Goal: Task Accomplishment & Management: Use online tool/utility

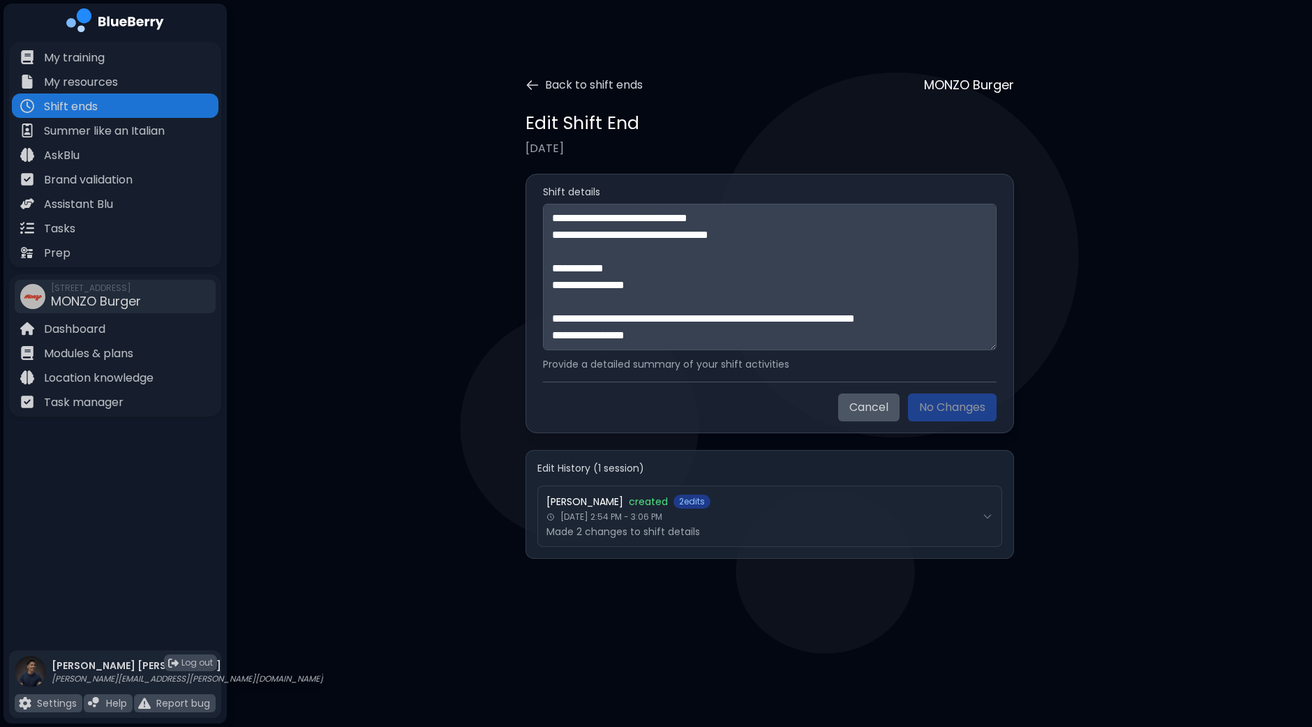
click at [67, 103] on p "Shift ends" at bounding box center [71, 106] width 54 height 17
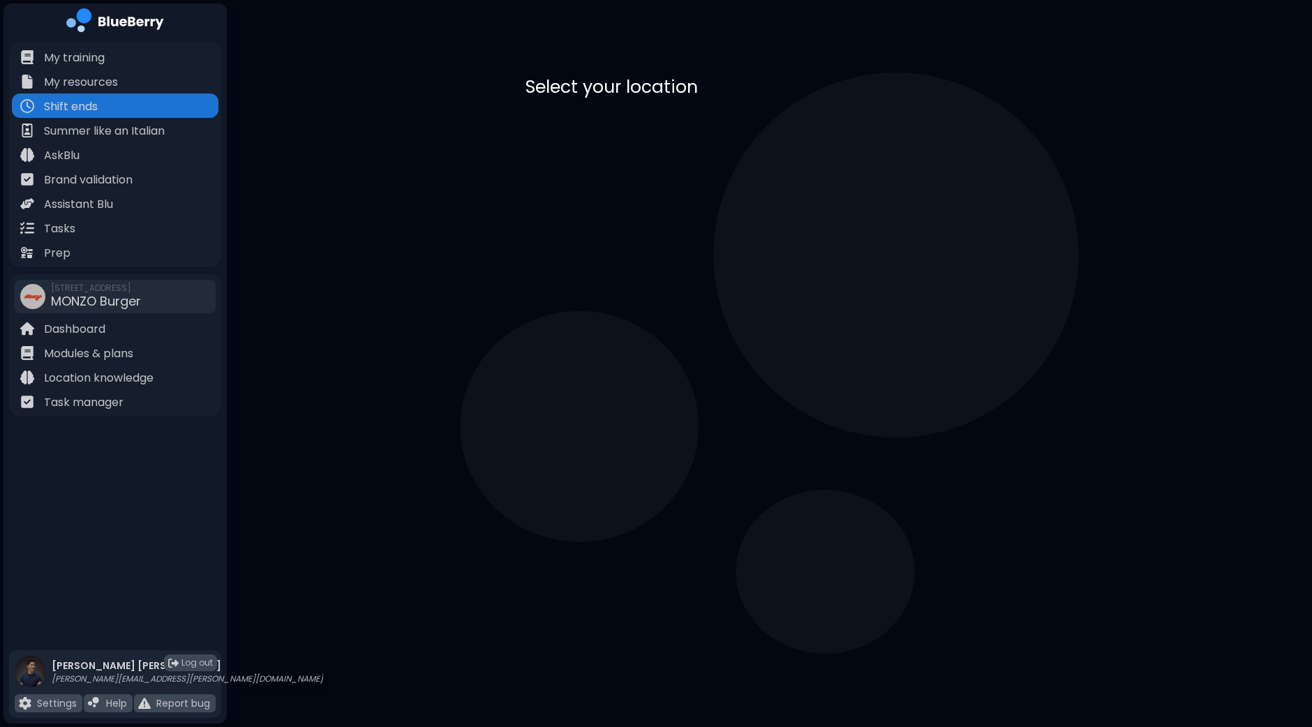
click at [643, 148] on p "[STREET_ADDRESS]" at bounding box center [644, 152] width 84 height 11
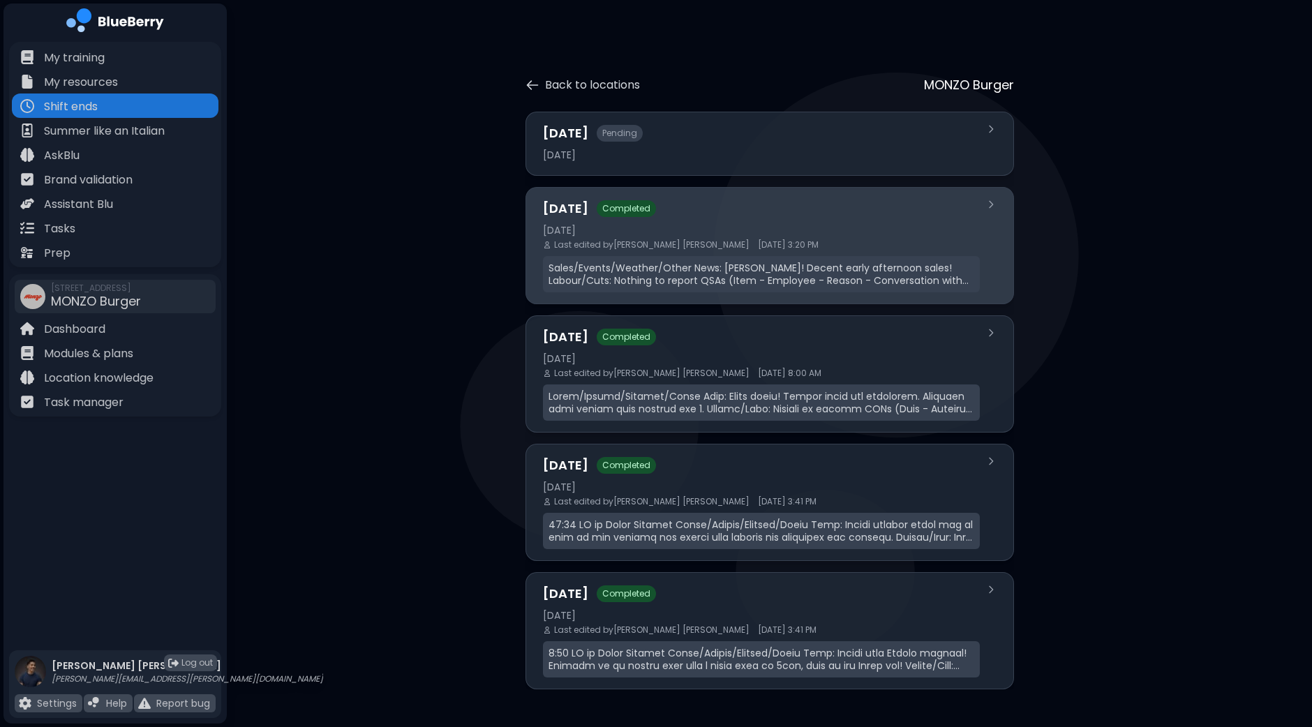
click at [726, 273] on p "Sales/Events/Weather/Other News: [PERSON_NAME]! Decent early afternoon sales! L…" at bounding box center [762, 274] width 426 height 25
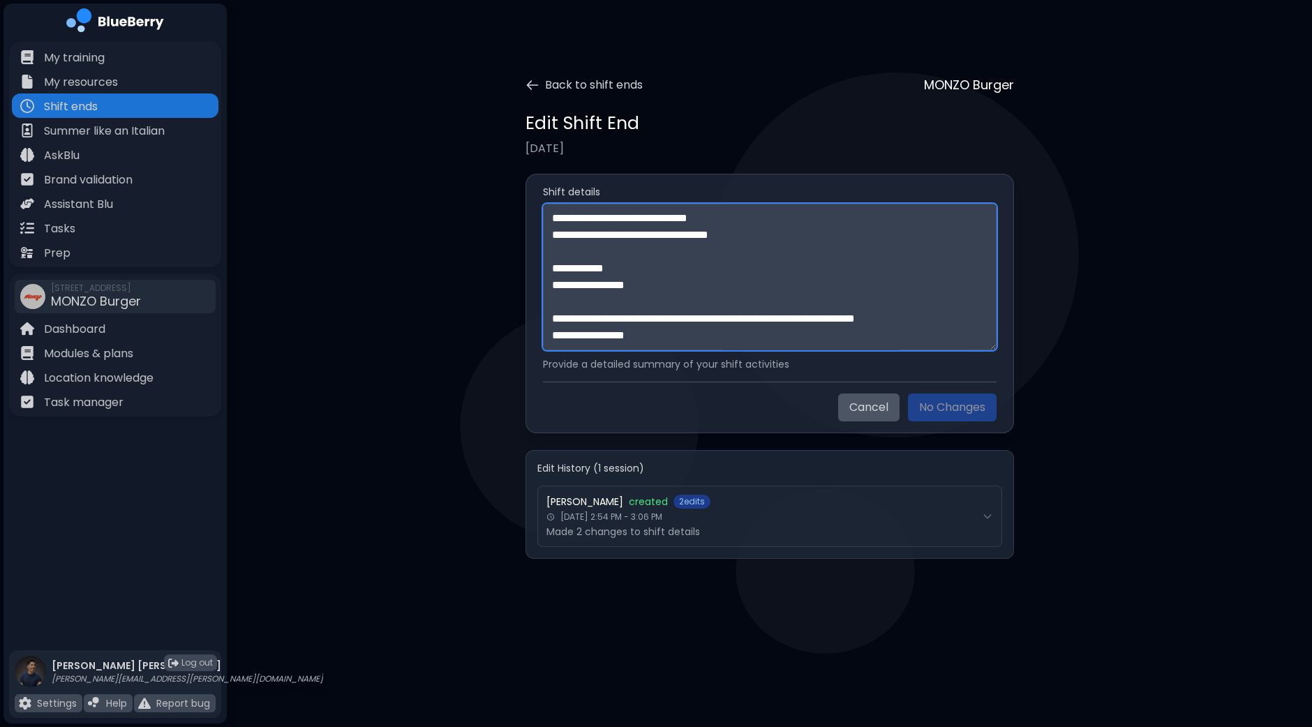
scroll to position [401, 0]
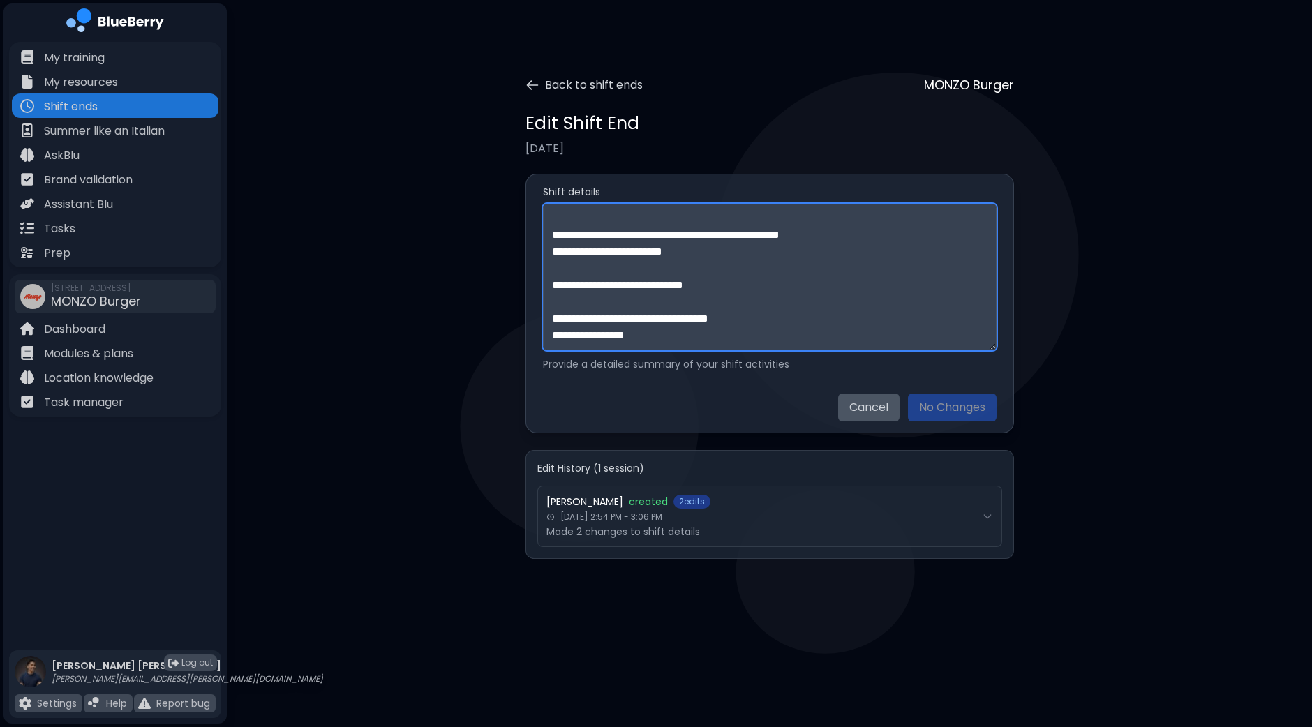
click at [764, 327] on textarea "**********" at bounding box center [770, 277] width 454 height 147
paste textarea "**********"
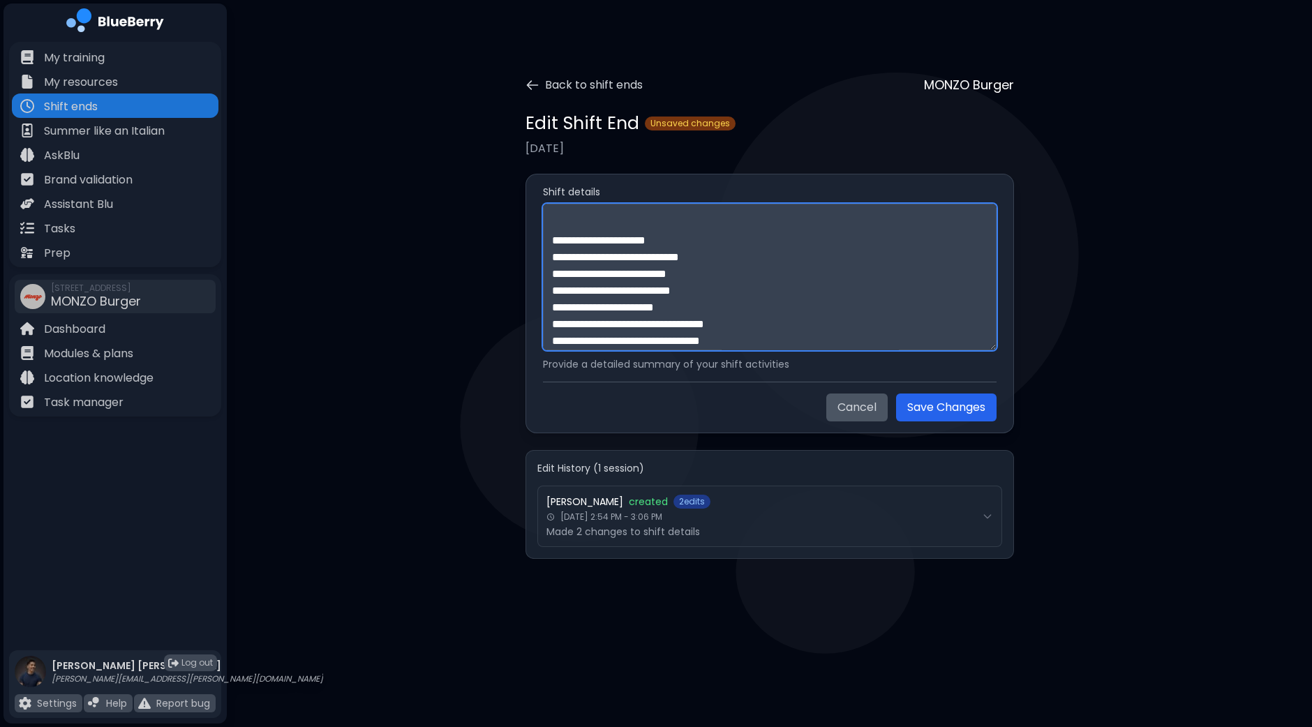
scroll to position [486, 0]
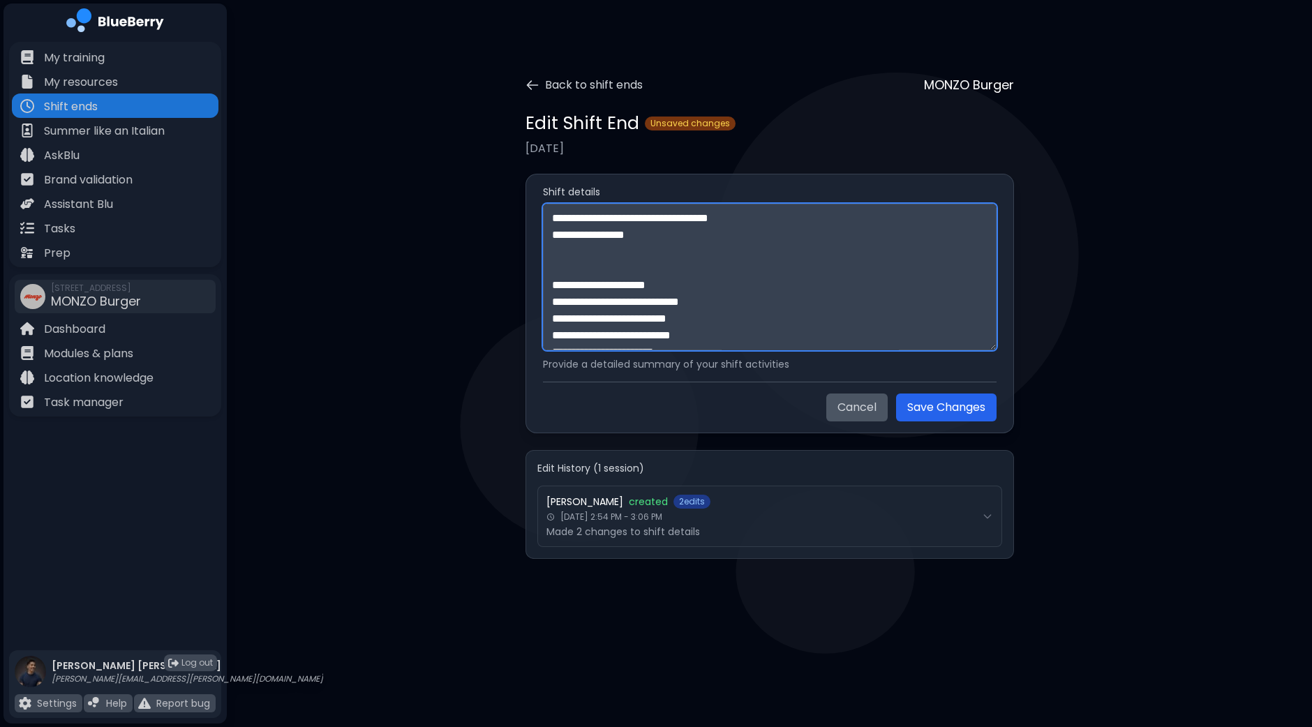
click at [611, 277] on textarea at bounding box center [770, 277] width 454 height 147
paste textarea "**********"
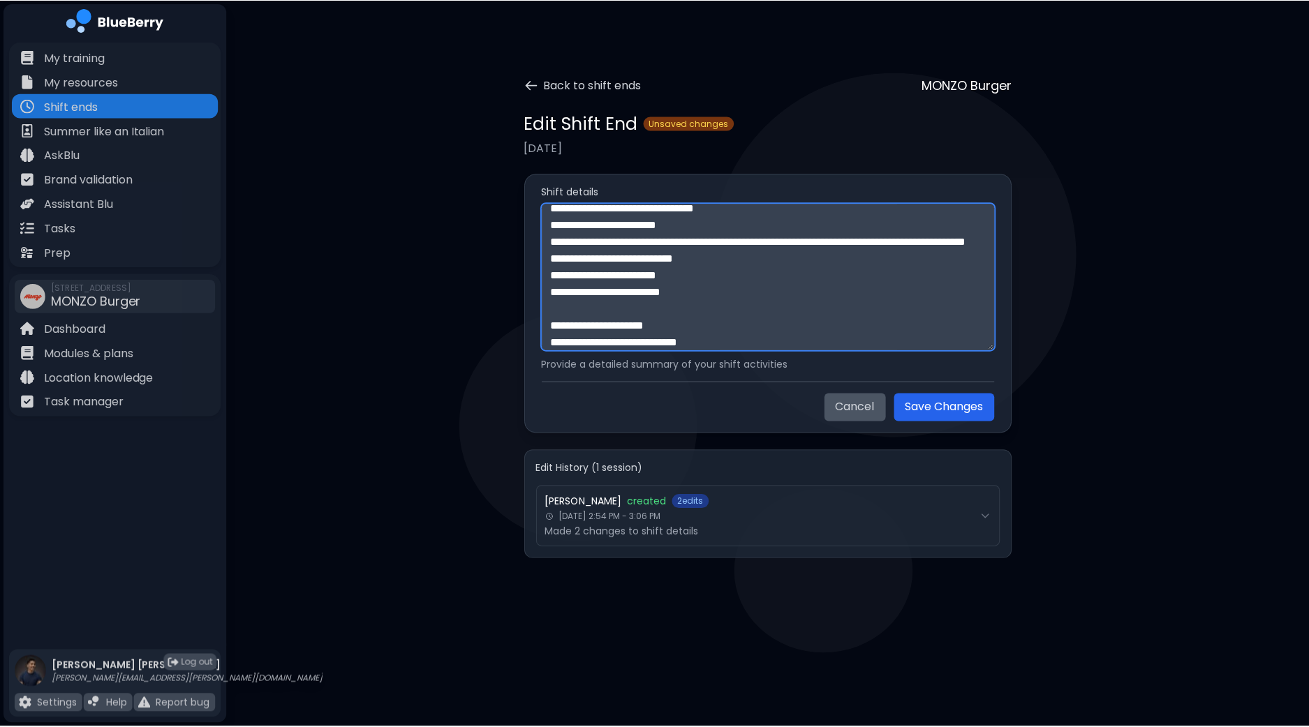
scroll to position [1221, 0]
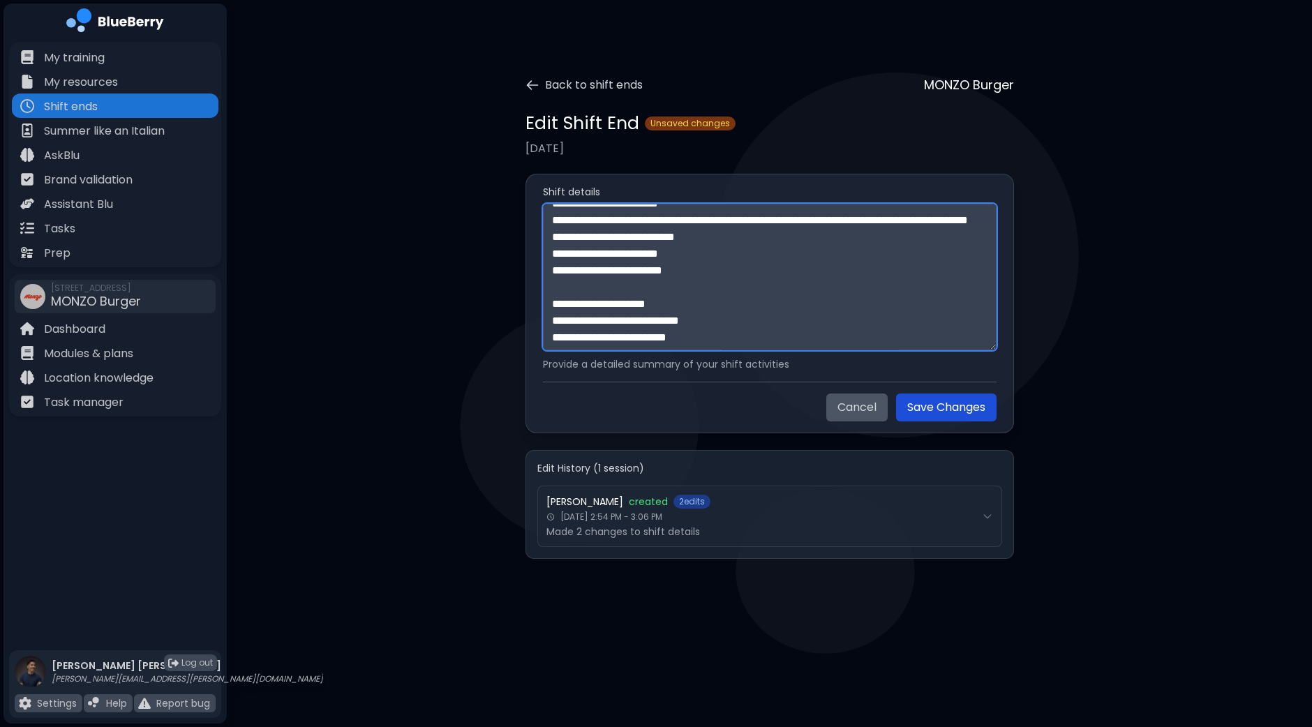
type textarea "**********"
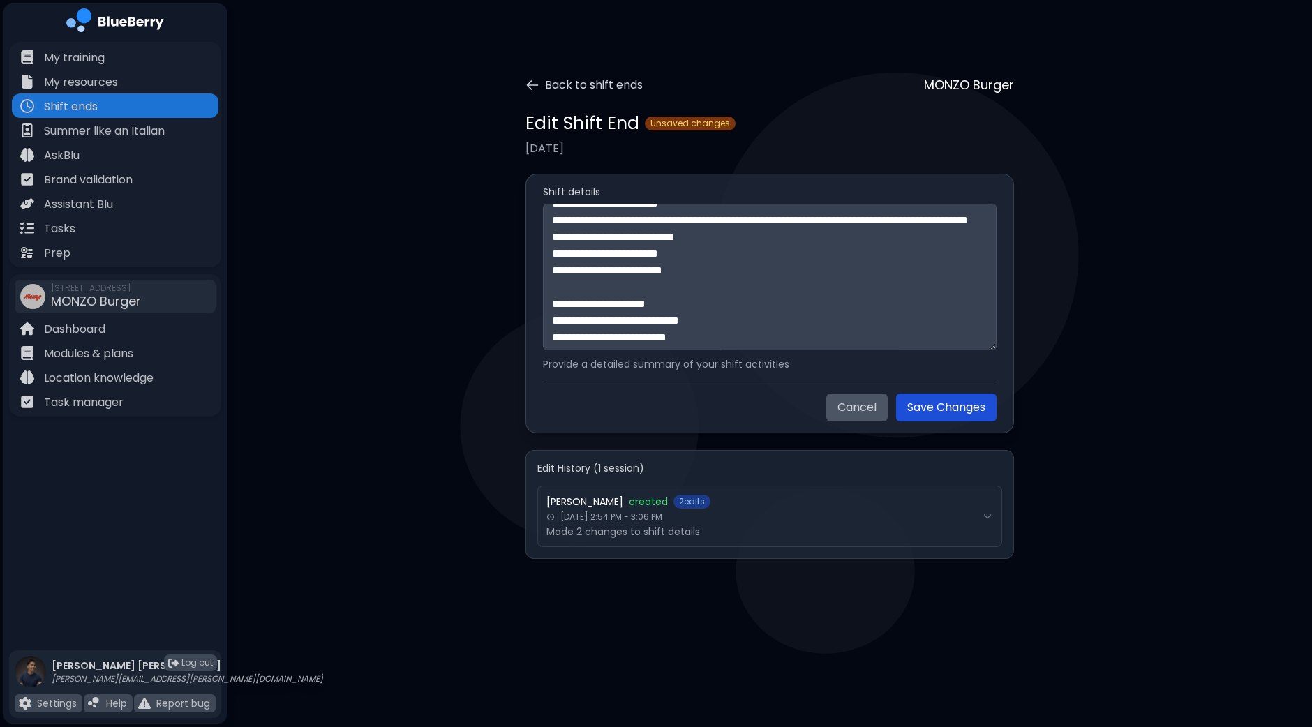
click at [953, 405] on button "Save Changes" at bounding box center [946, 408] width 100 height 28
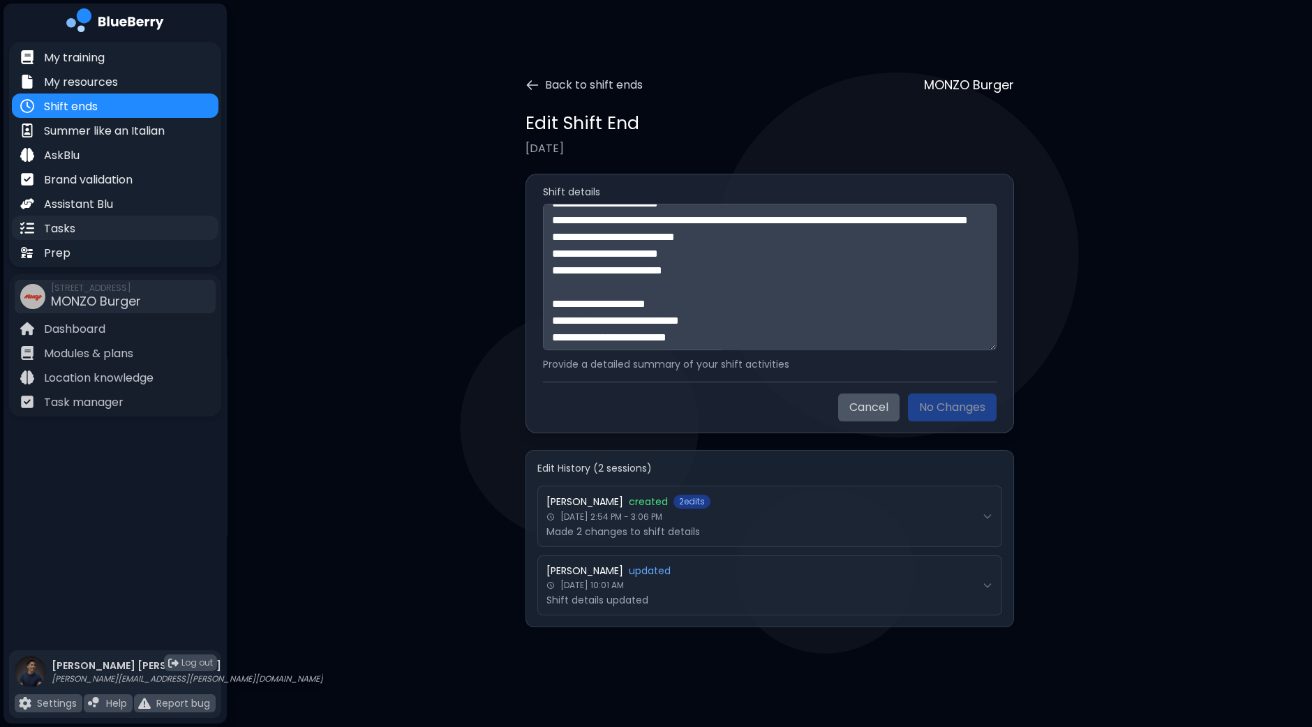
click at [56, 225] on p "Tasks" at bounding box center [59, 229] width 31 height 17
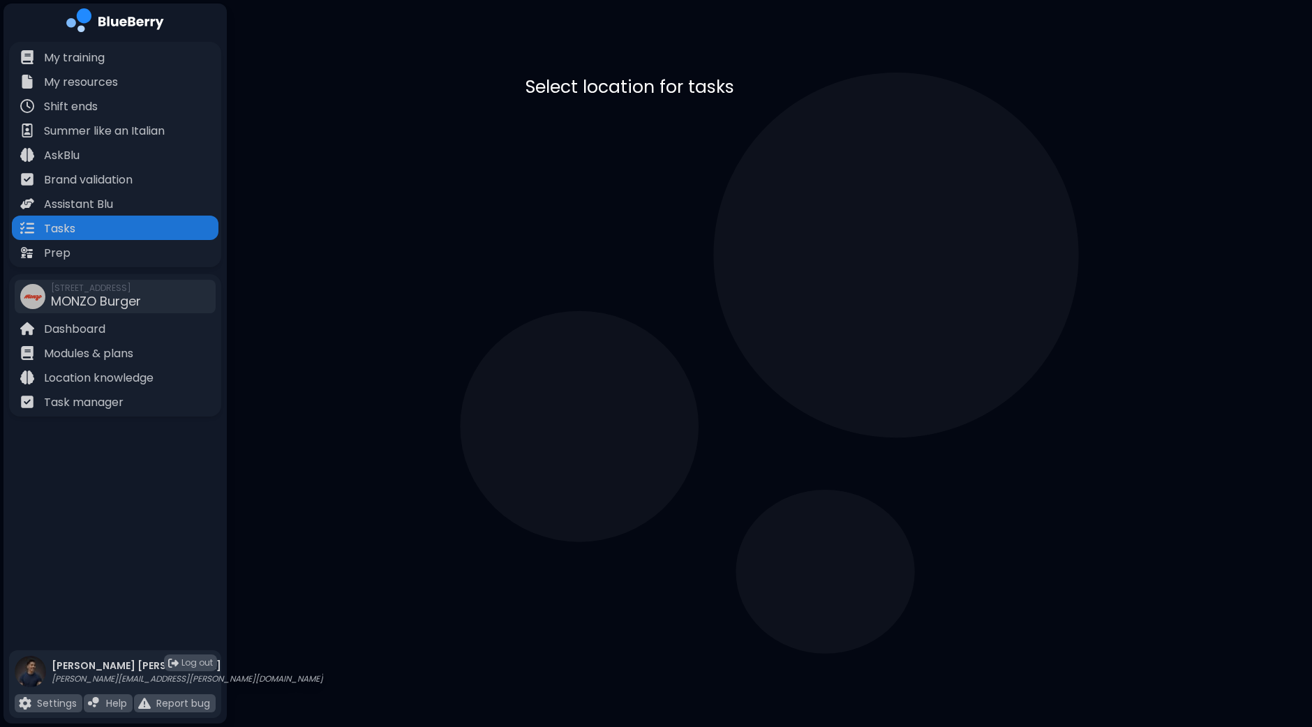
click at [738, 143] on div "MONZO Burger [STREET_ADDRESS]" at bounding box center [770, 144] width 489 height 68
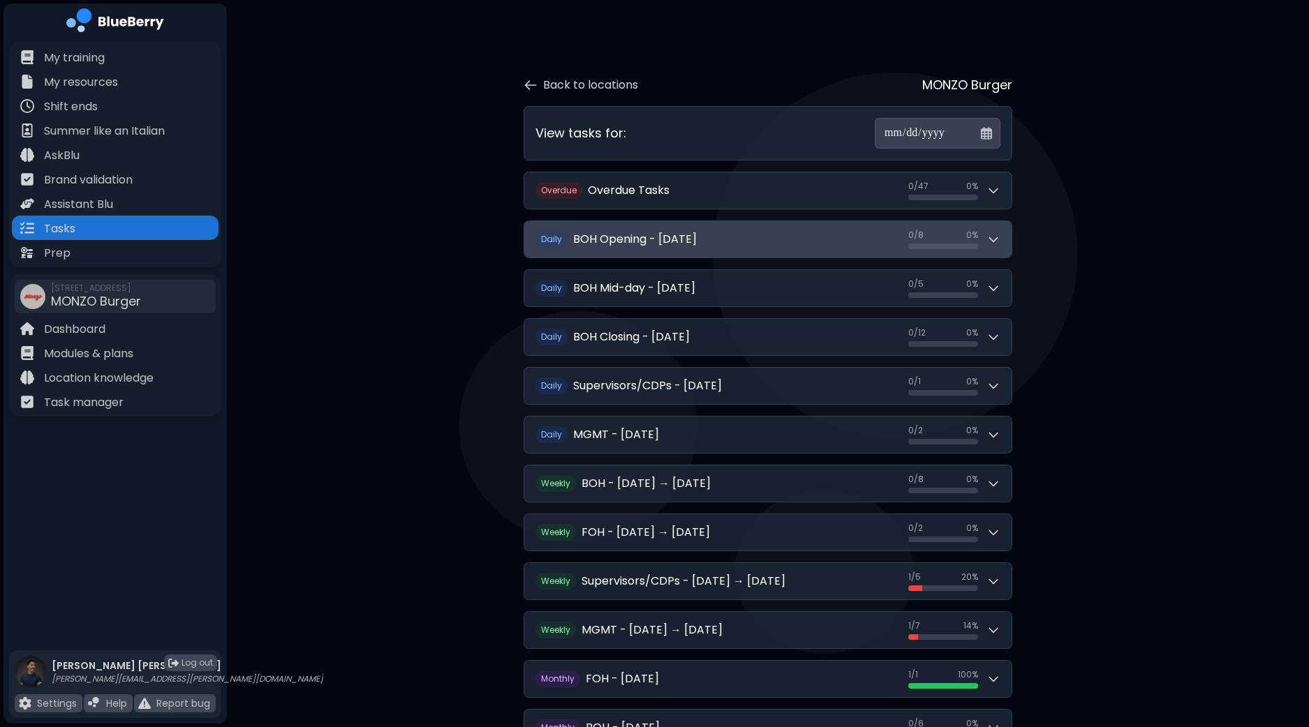
click at [1008, 237] on button "D aily BOH Opening - [DATE] 0 / 8 0 / 8 0 %" at bounding box center [767, 239] width 487 height 36
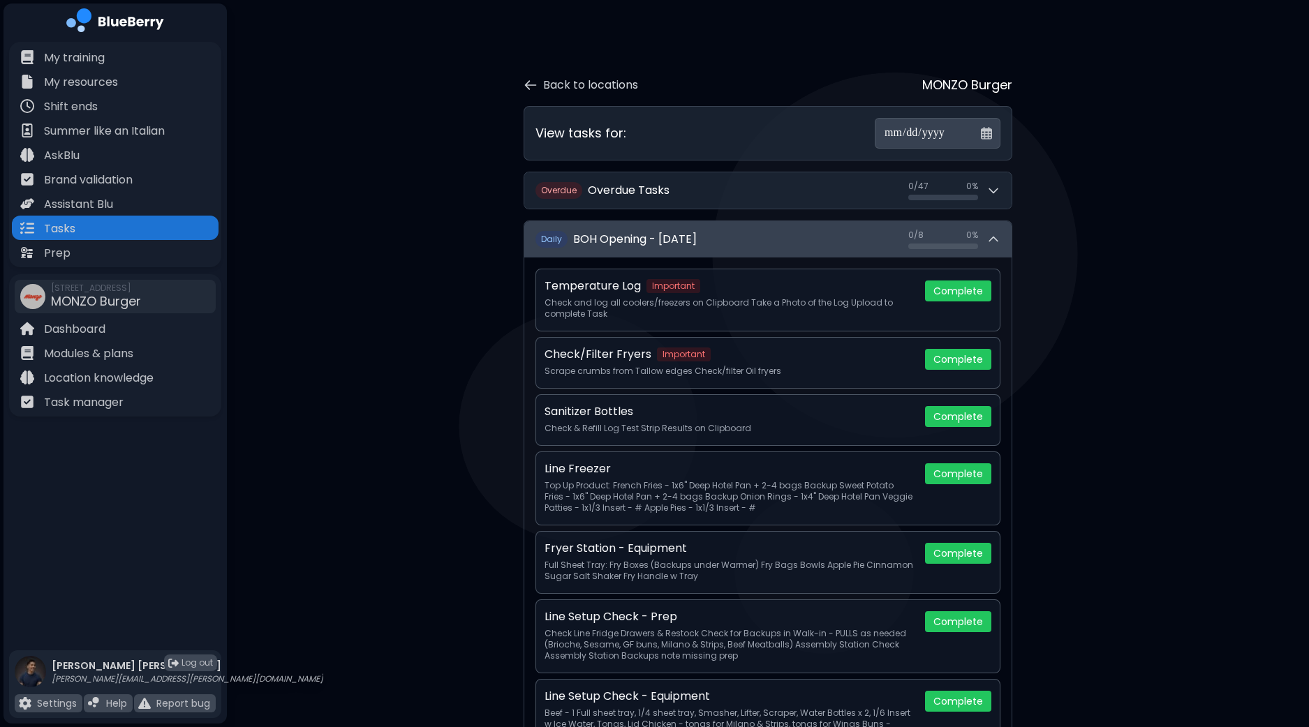
click at [998, 237] on icon at bounding box center [993, 239] width 14 height 14
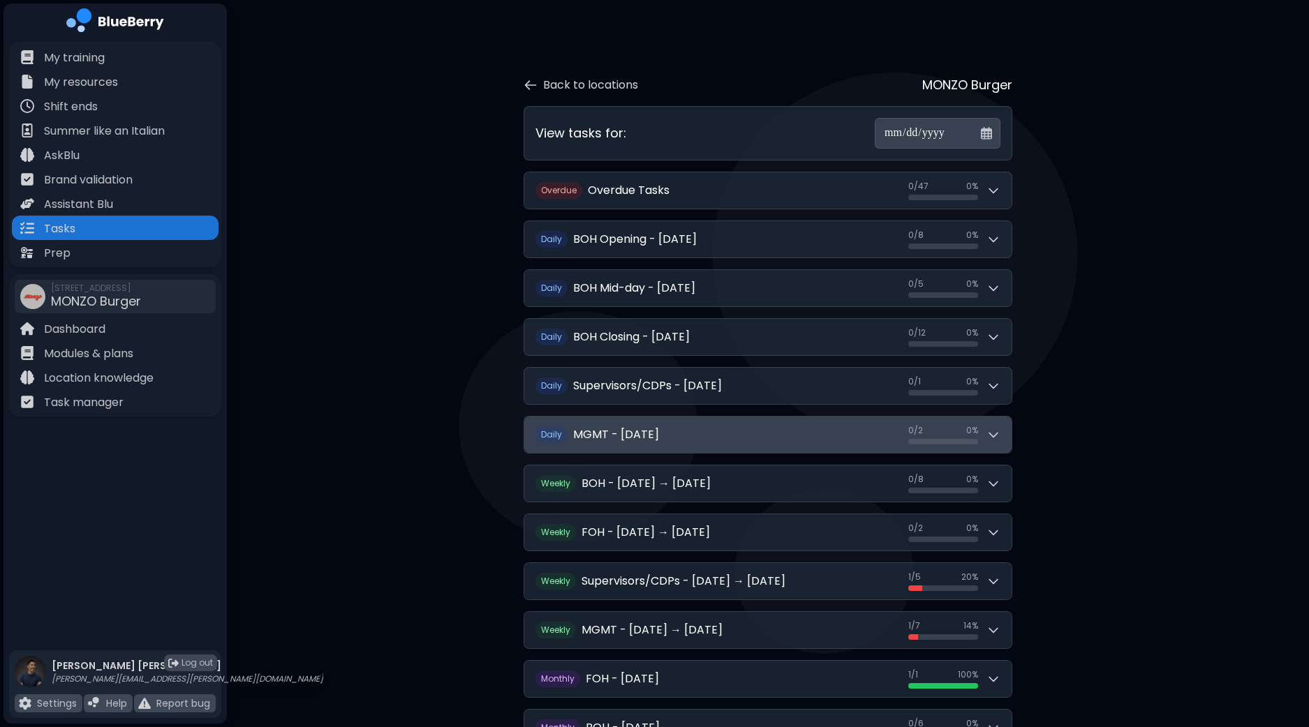
click at [995, 431] on icon at bounding box center [993, 435] width 14 height 14
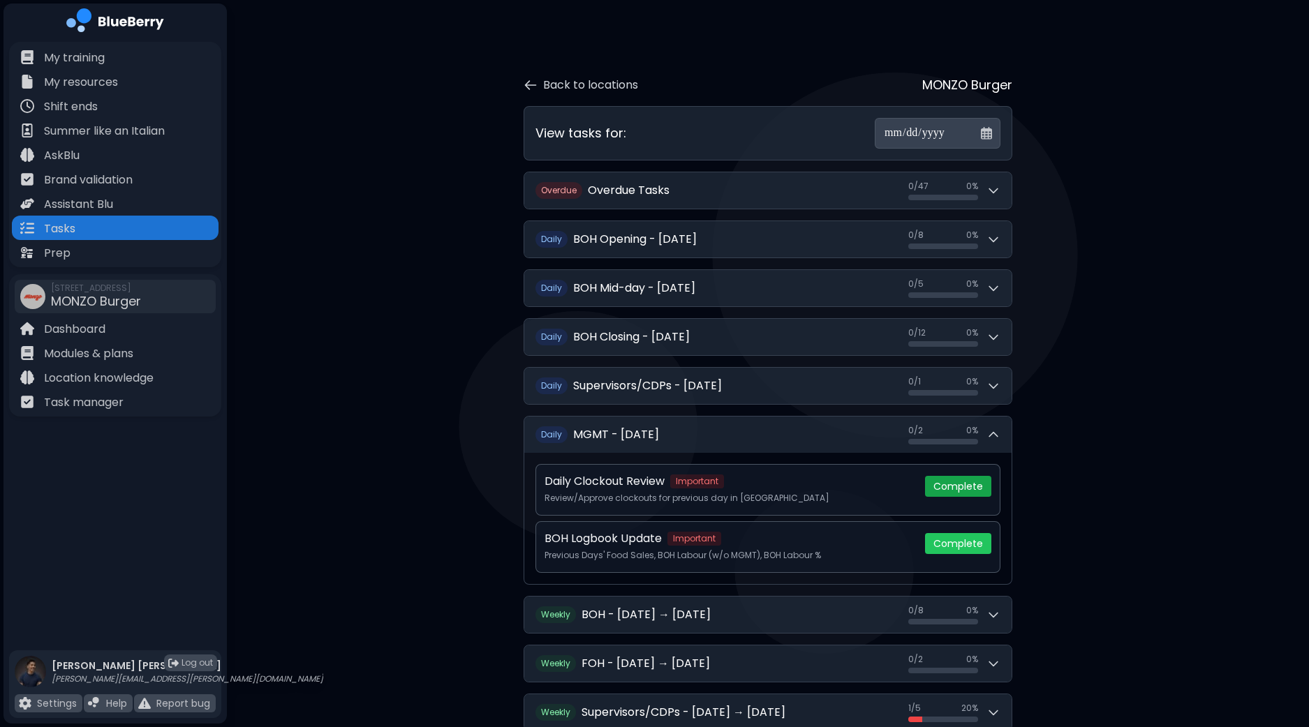
click at [967, 485] on button "Complete" at bounding box center [958, 486] width 66 height 21
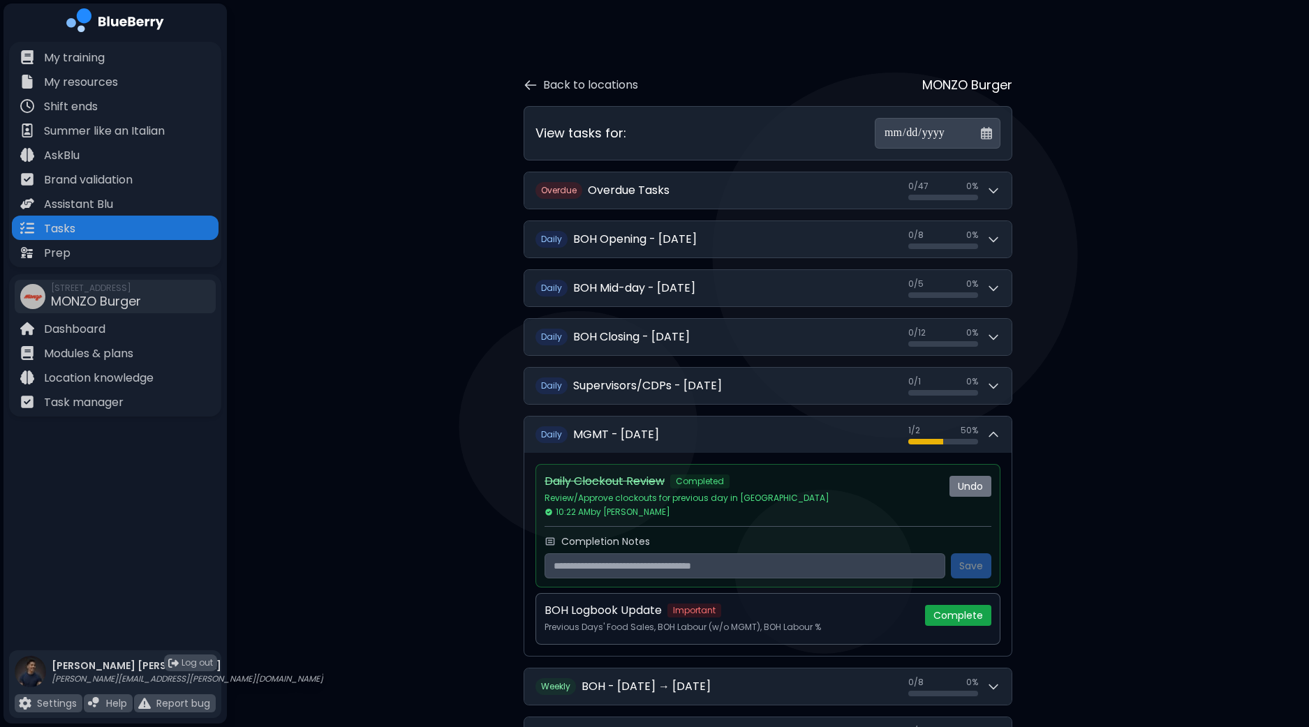
click at [964, 612] on button "Complete" at bounding box center [958, 615] width 66 height 21
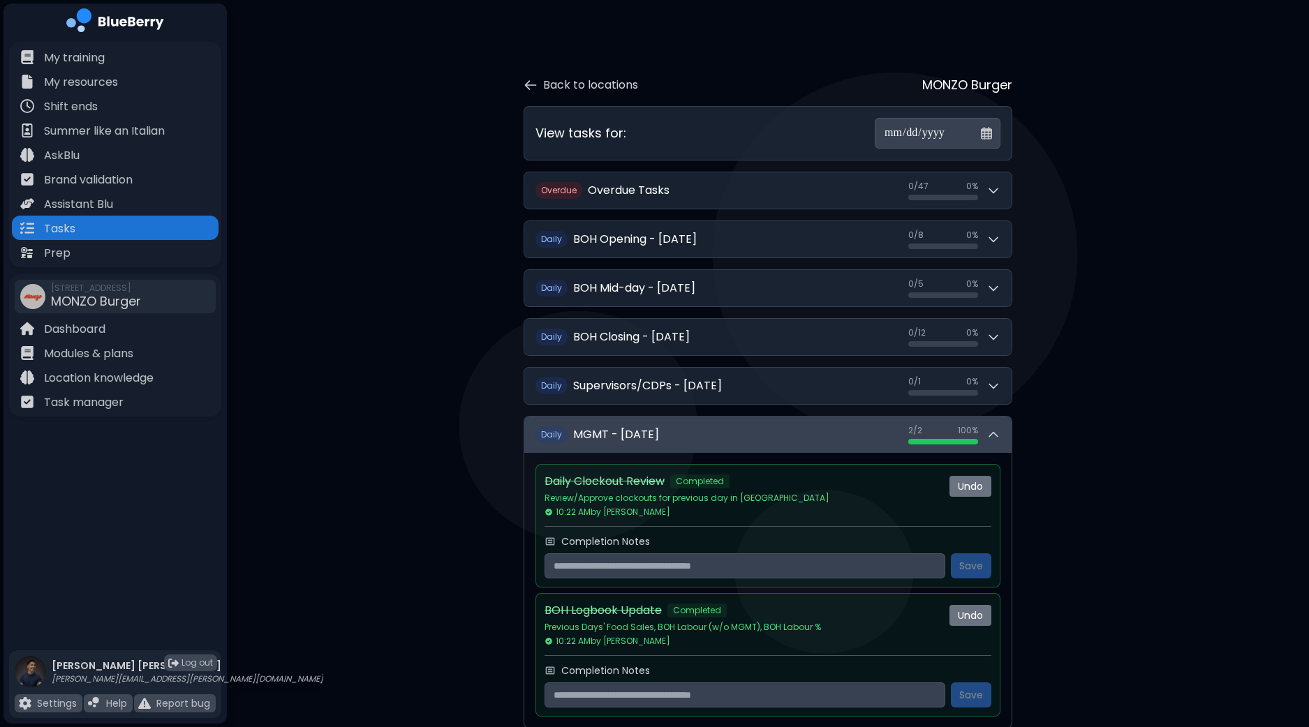
click at [998, 425] on div "2 / 2 2 / 2 100 %" at bounding box center [954, 435] width 92 height 20
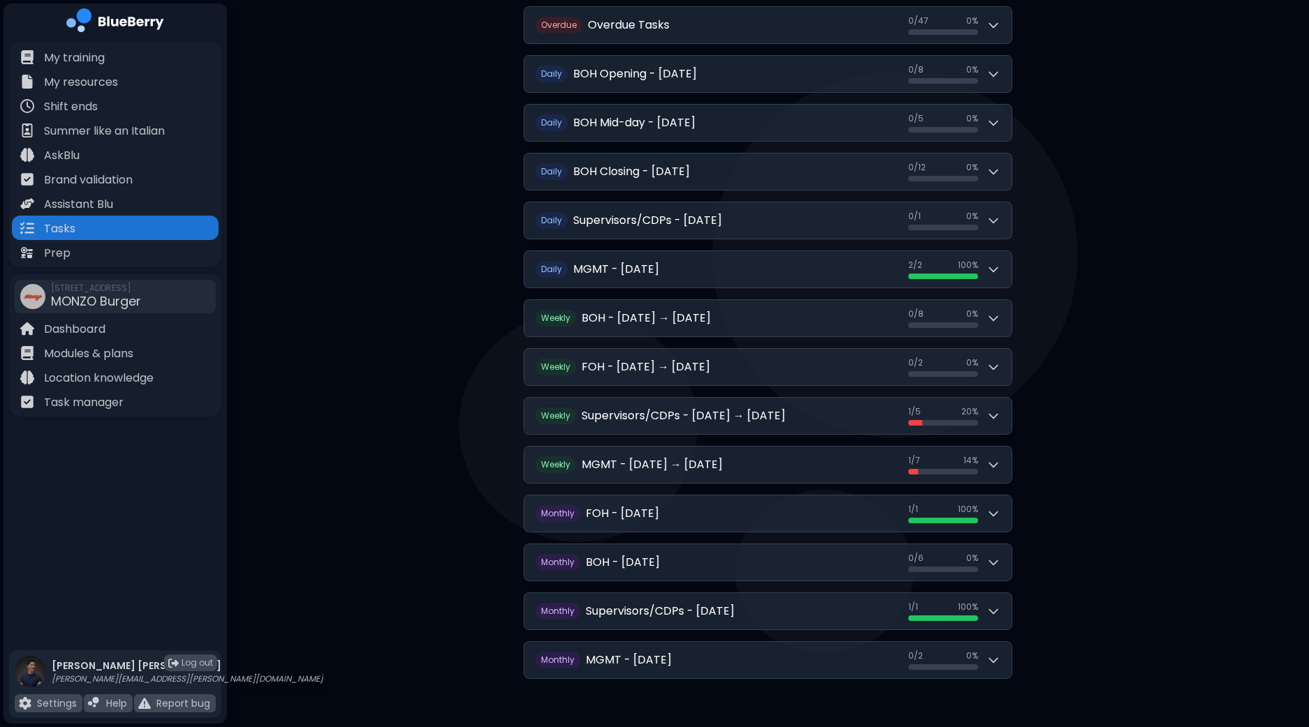
scroll to position [168, 0]
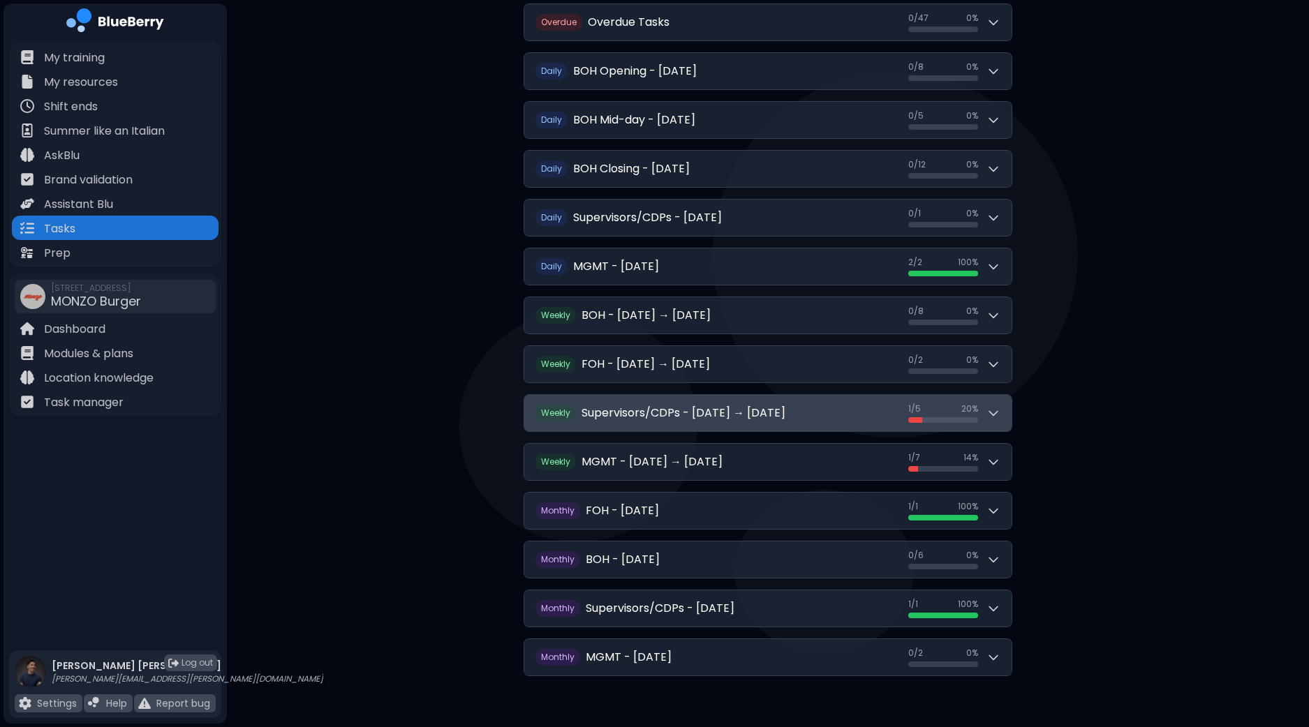
click at [999, 410] on icon at bounding box center [993, 413] width 14 height 14
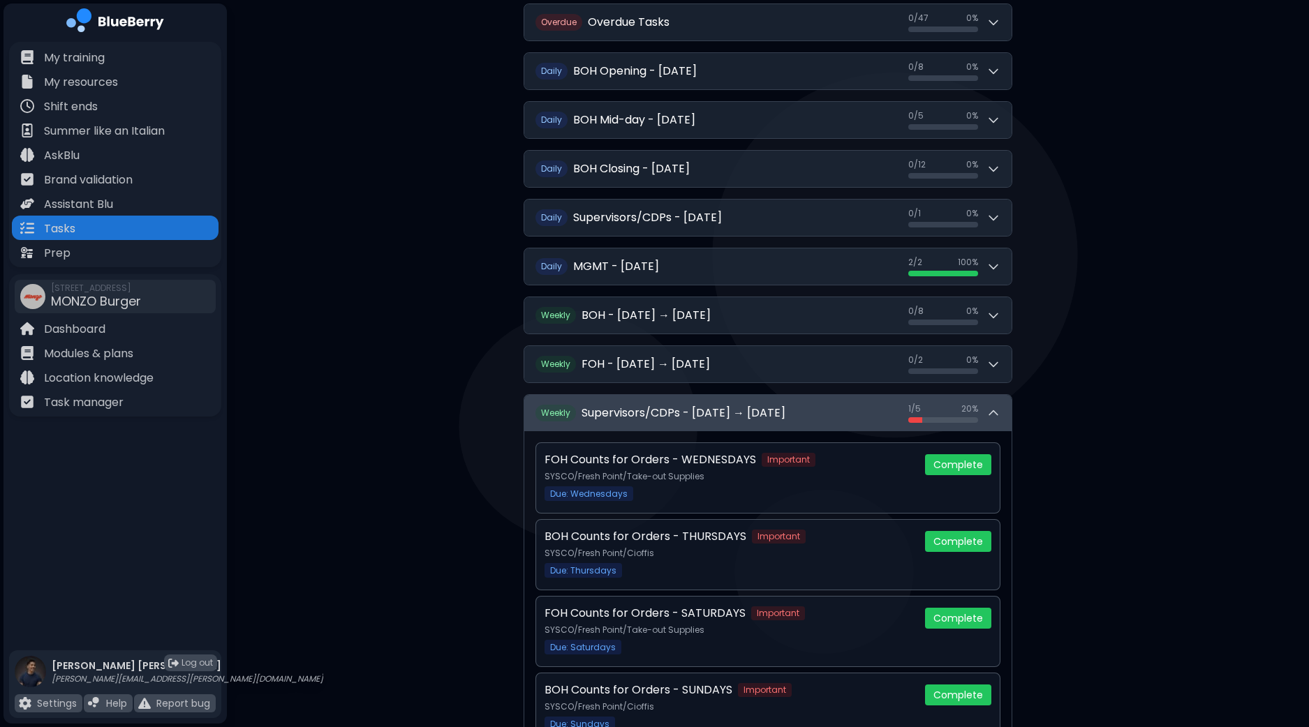
click at [991, 409] on icon at bounding box center [993, 413] width 14 height 14
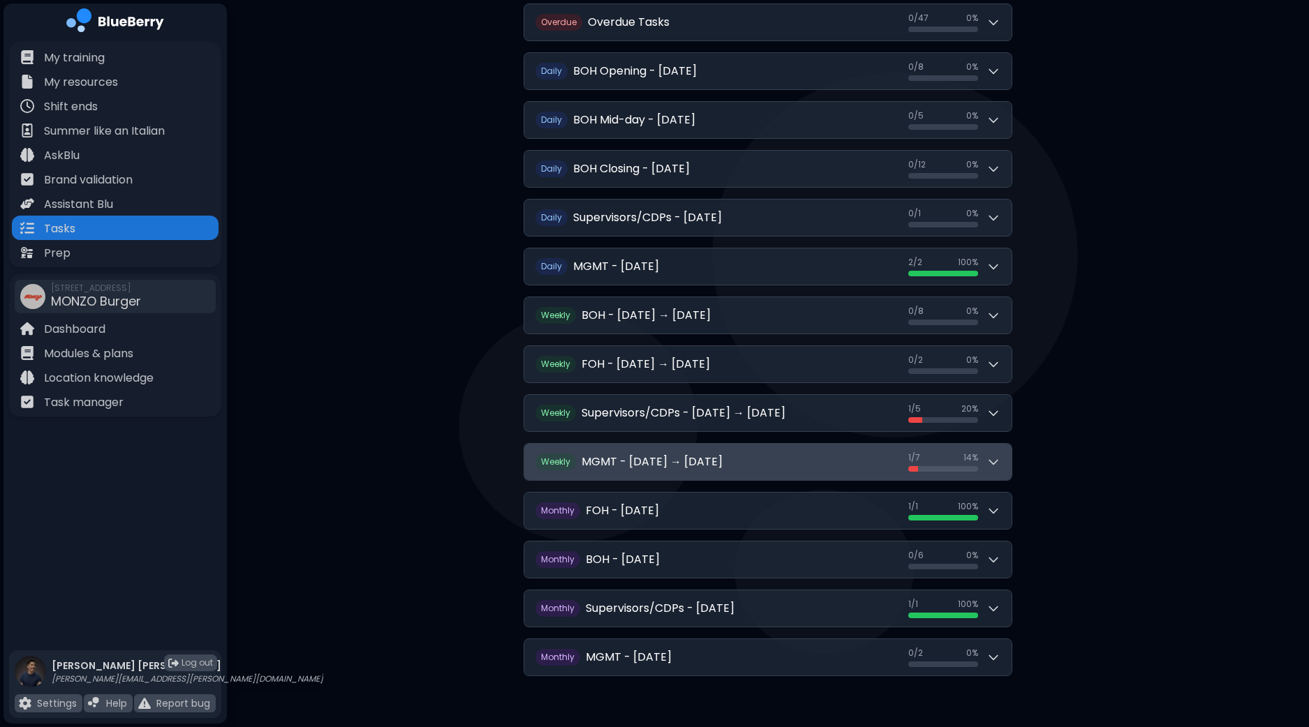
click at [986, 461] on icon at bounding box center [993, 462] width 14 height 14
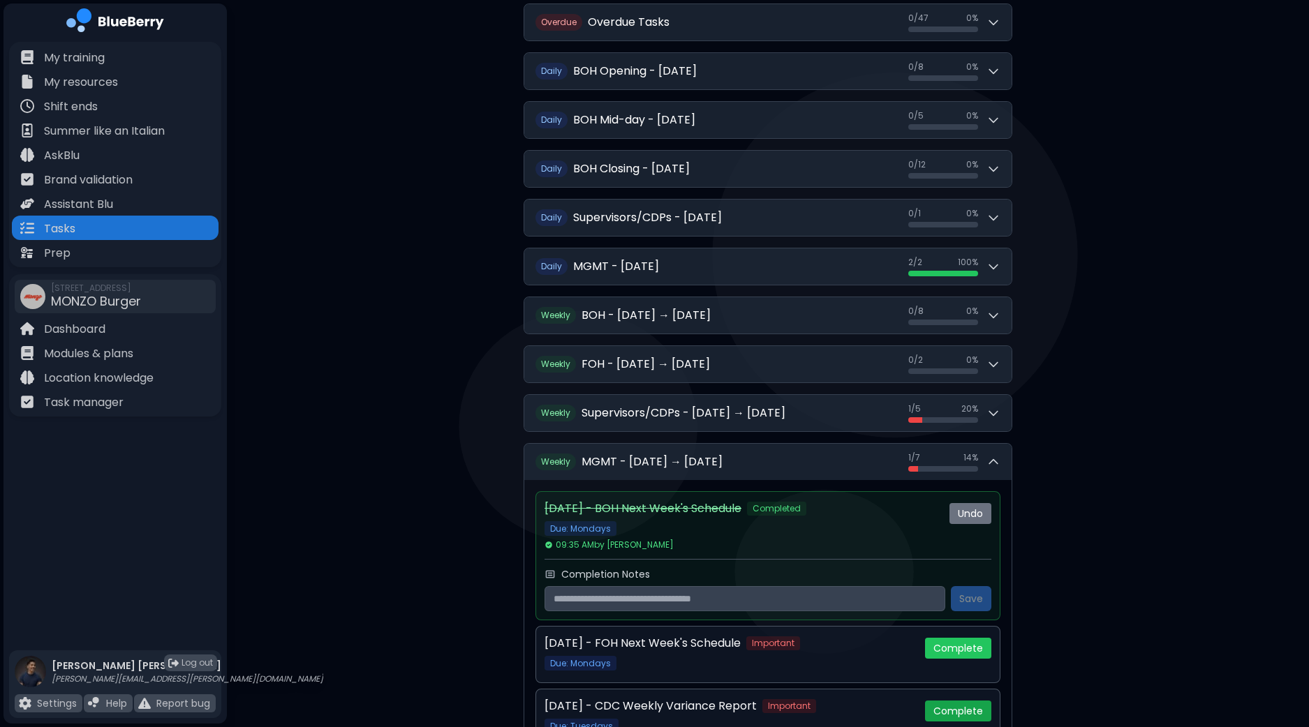
click at [951, 707] on button "Complete" at bounding box center [958, 711] width 66 height 21
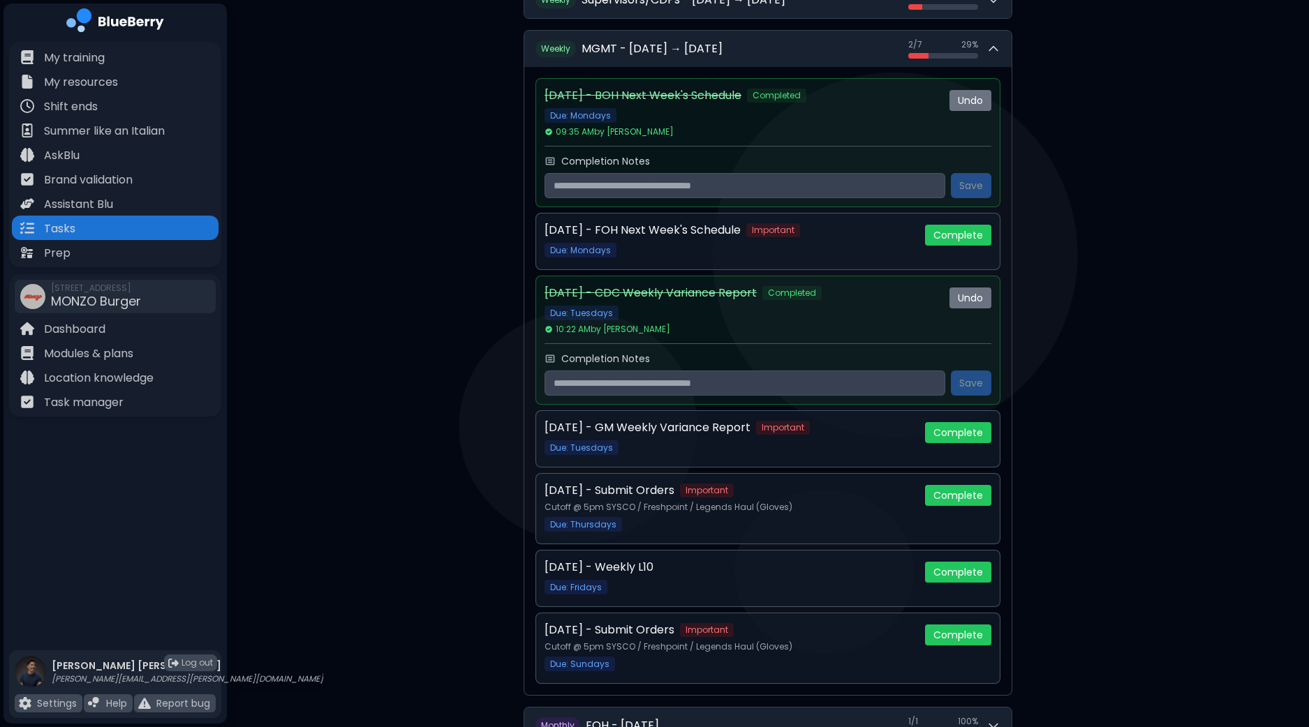
scroll to position [590, 0]
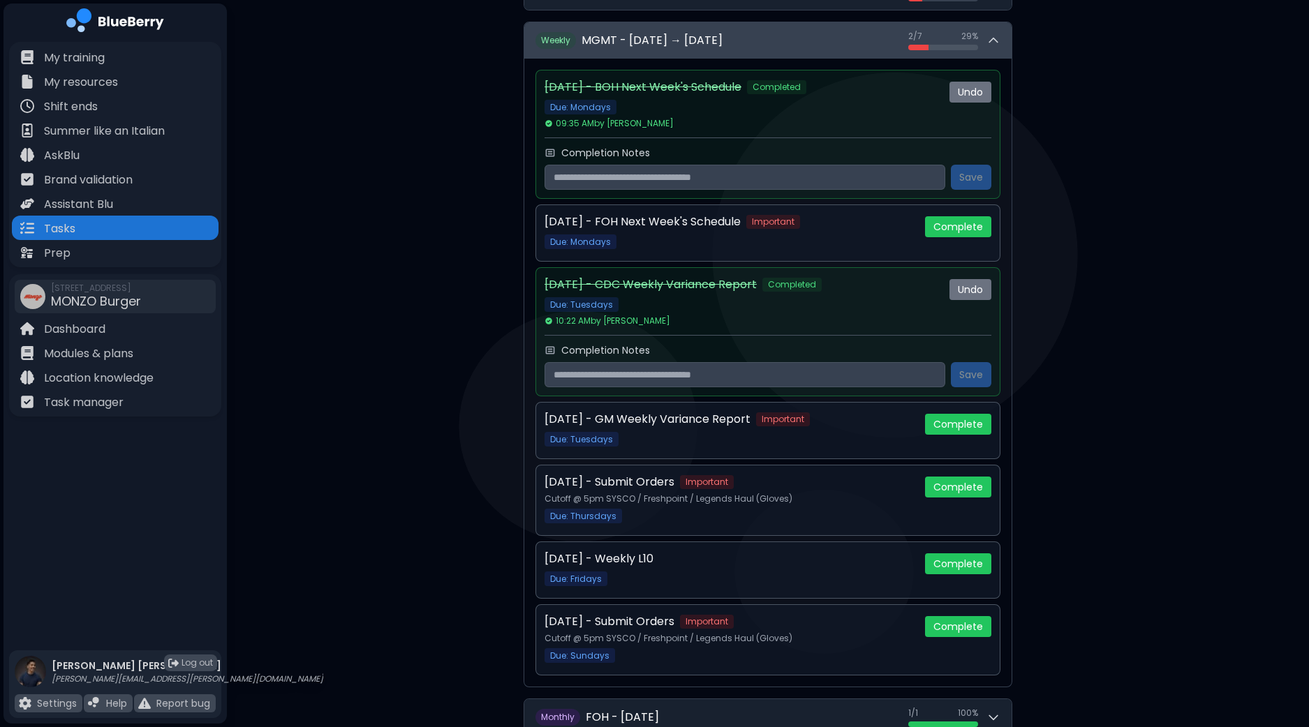
click at [988, 33] on icon at bounding box center [993, 40] width 14 height 14
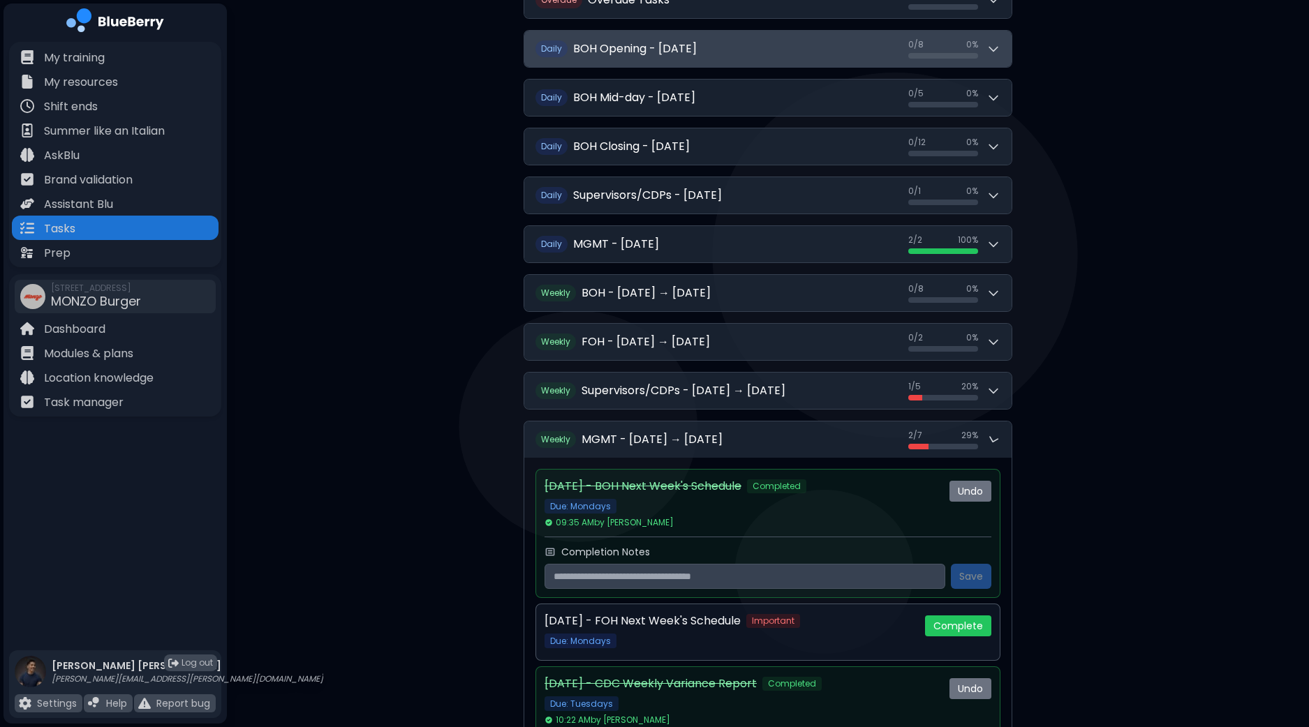
scroll to position [168, 0]
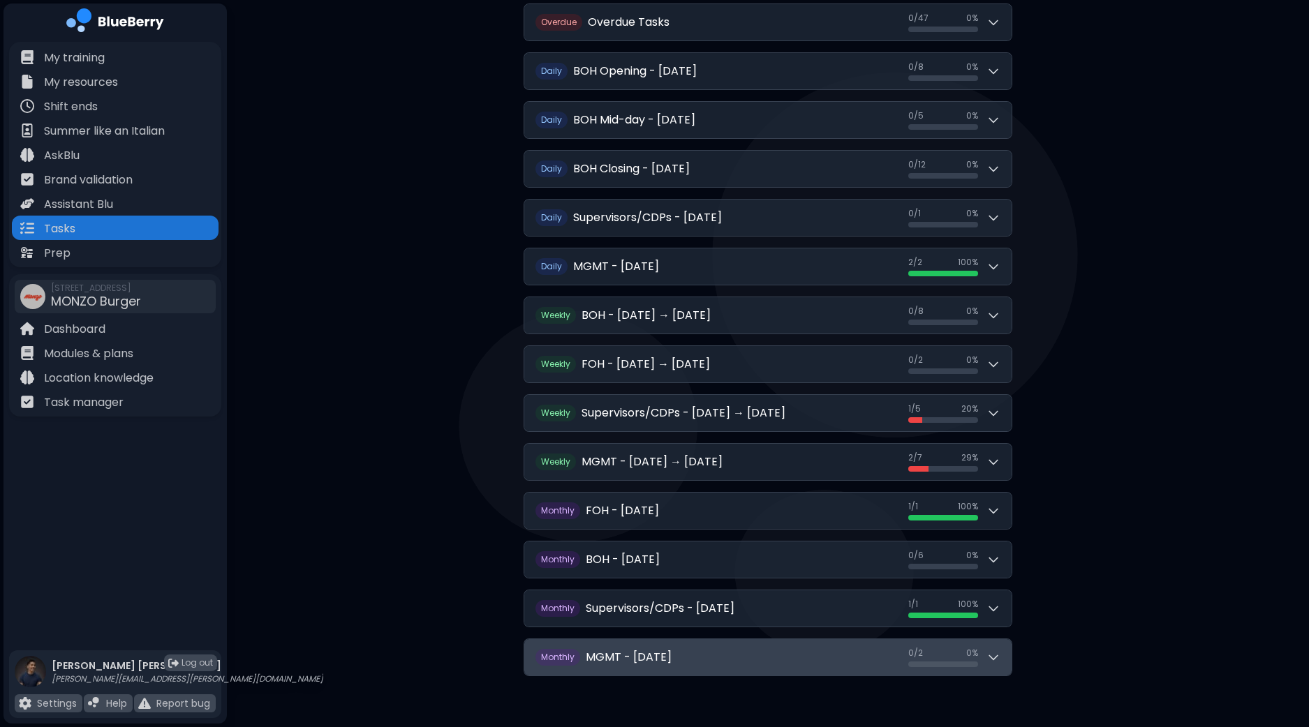
click at [988, 648] on div "0 / 2 0 / 2 0 %" at bounding box center [954, 658] width 92 height 20
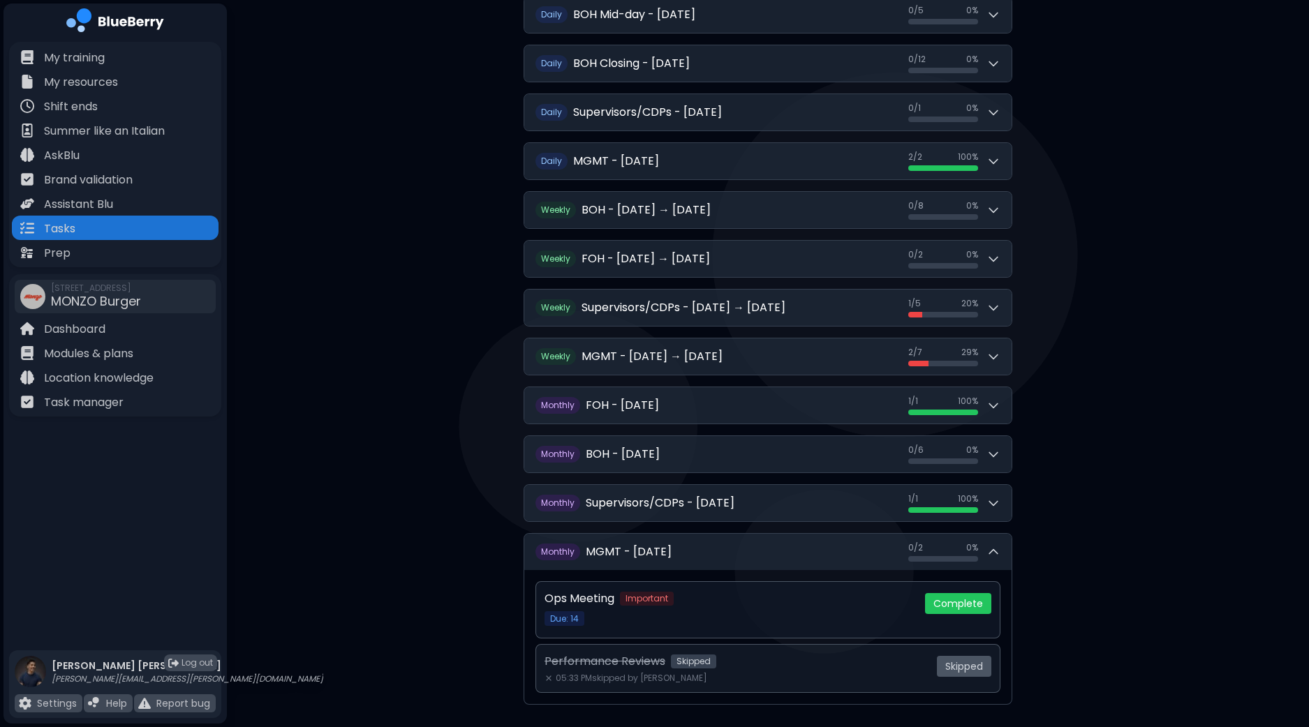
scroll to position [294, 0]
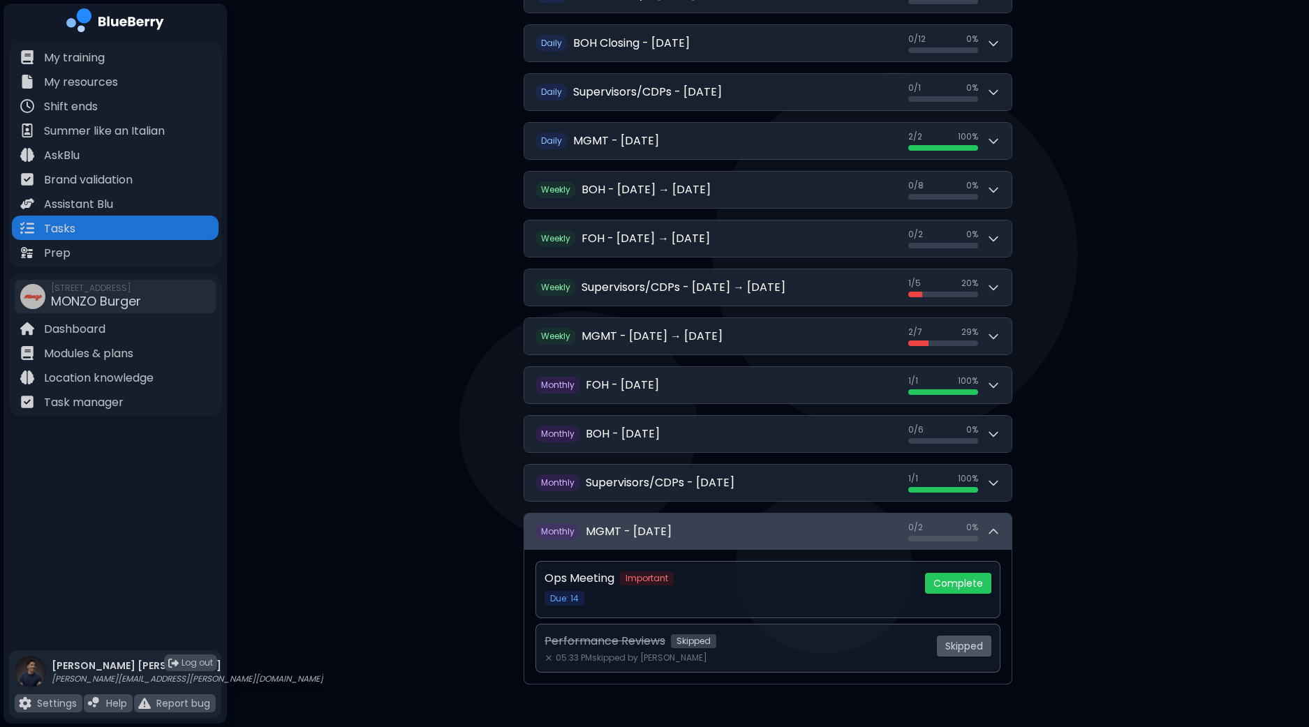
click at [1000, 526] on button "M onthly MGMT - [DATE] 0 / 2 0 / 2 0 %" at bounding box center [767, 532] width 487 height 36
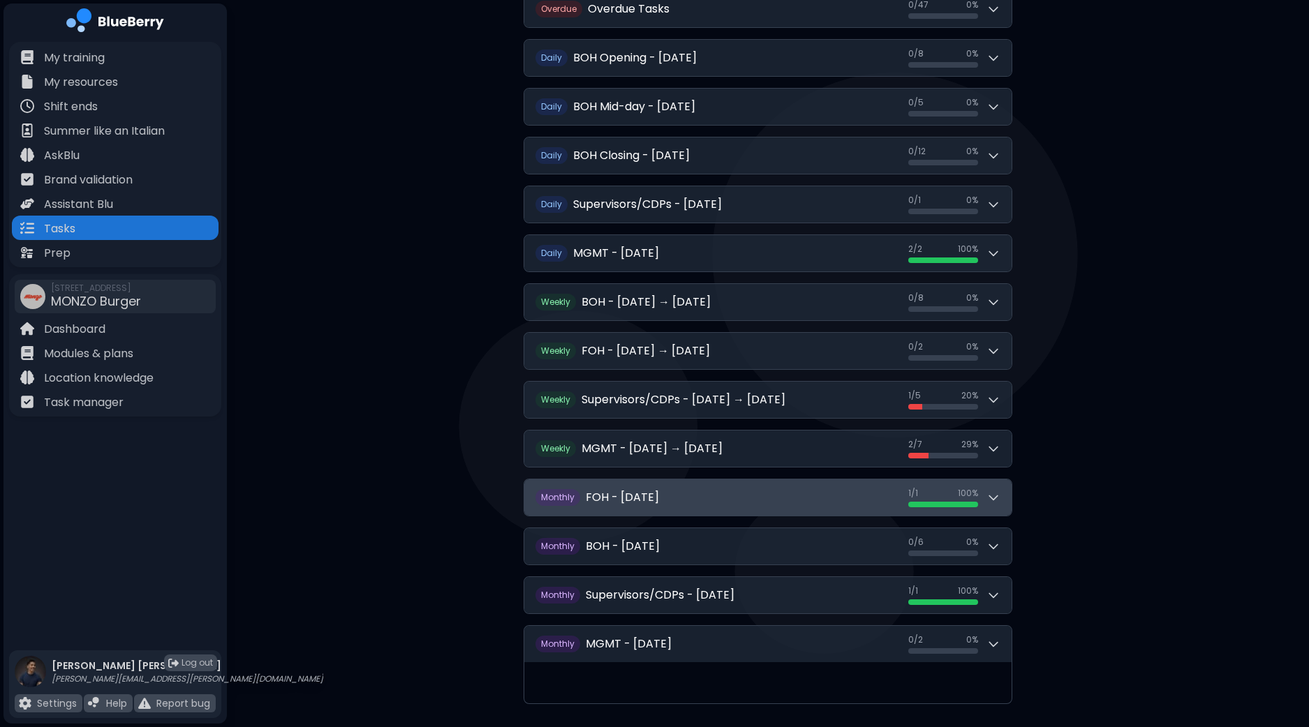
scroll to position [168, 0]
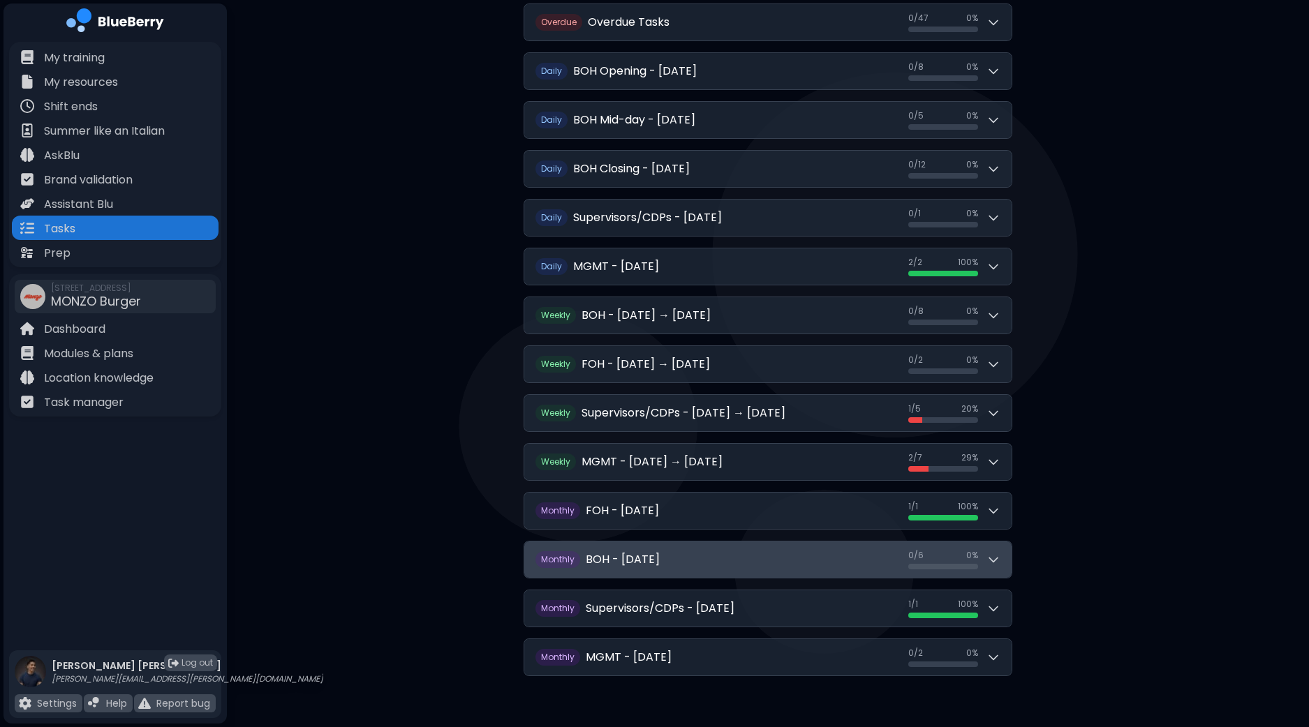
click at [990, 553] on icon at bounding box center [993, 560] width 14 height 14
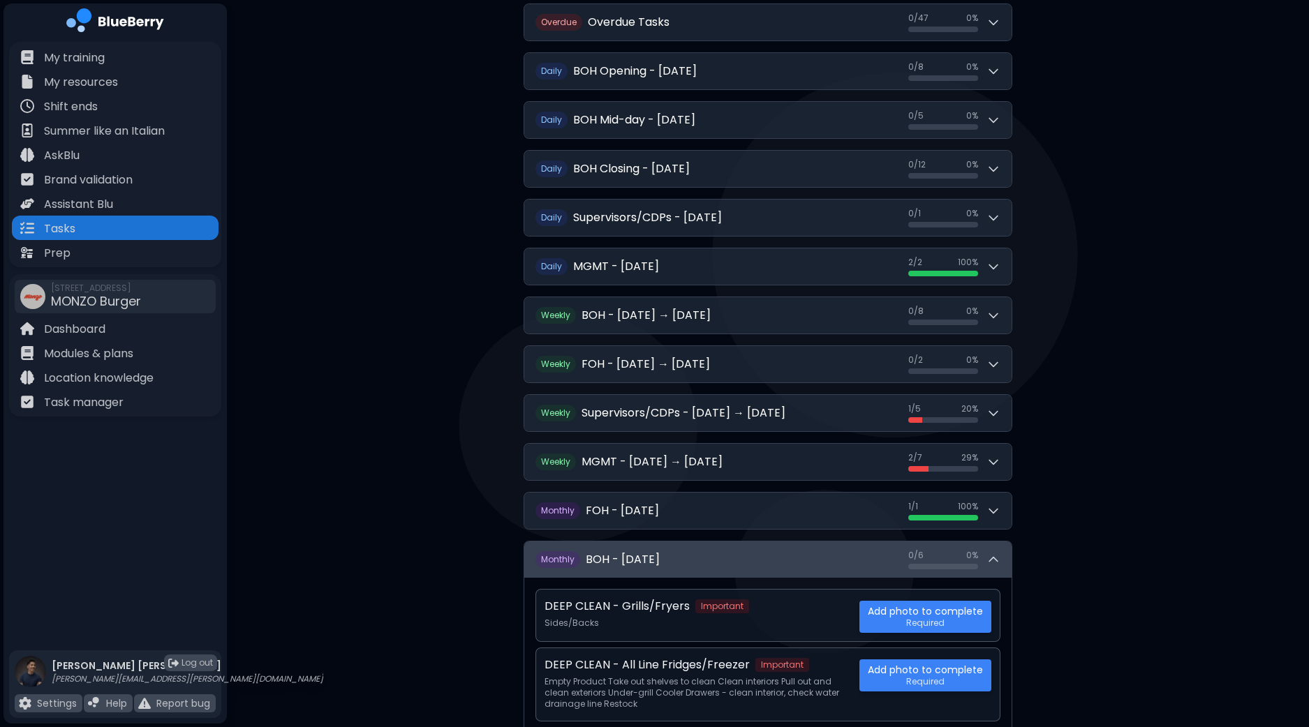
click at [990, 553] on icon at bounding box center [993, 560] width 14 height 14
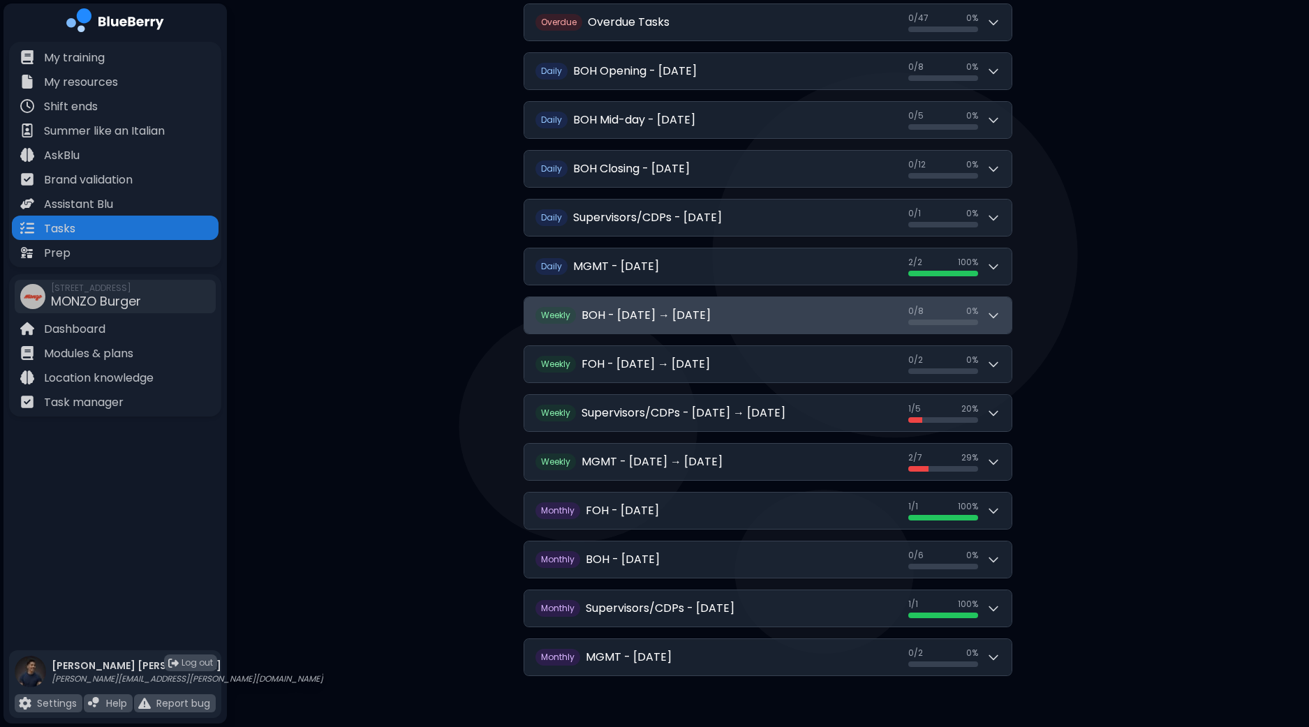
click at [998, 308] on icon at bounding box center [993, 315] width 14 height 14
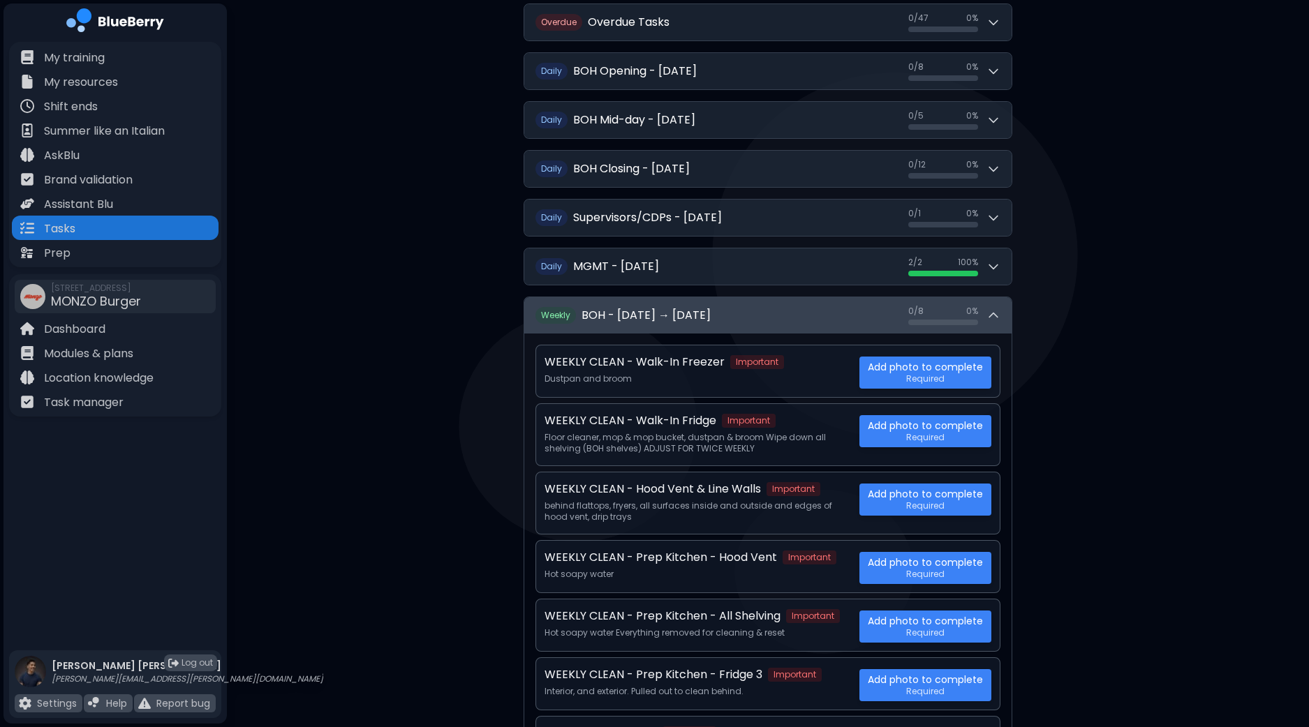
click at [998, 308] on icon at bounding box center [993, 315] width 14 height 14
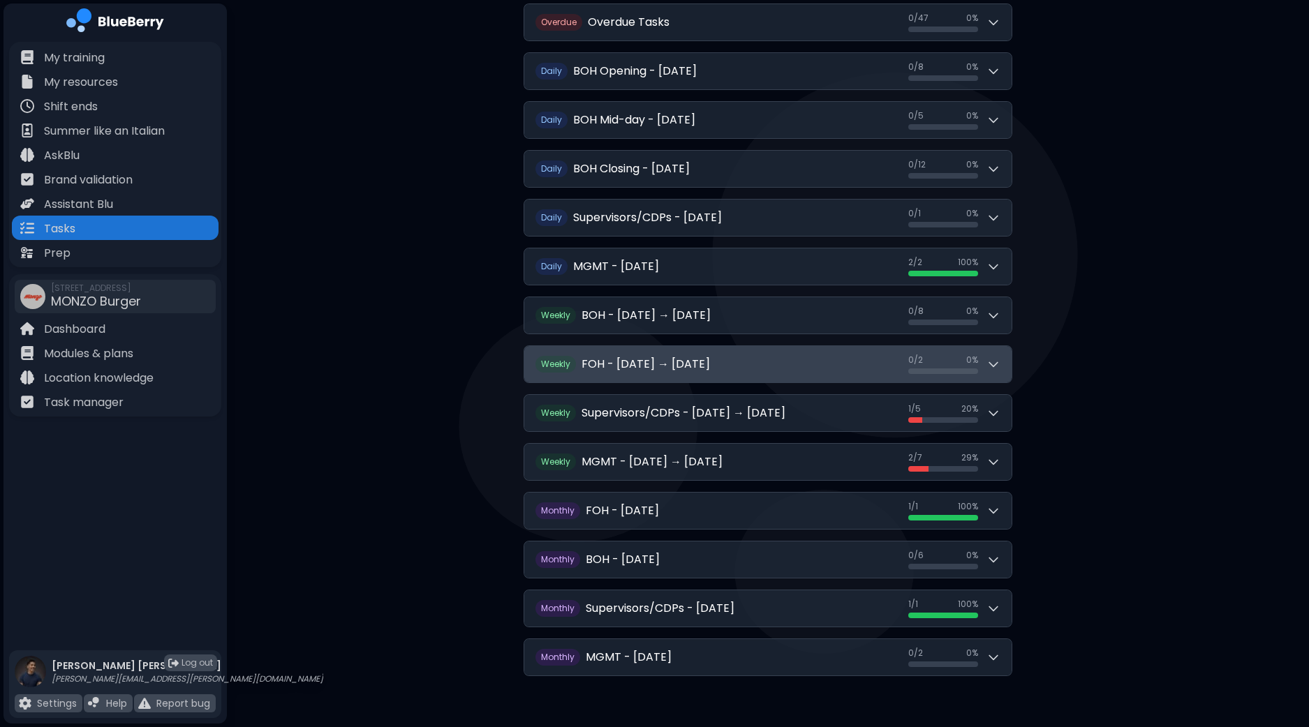
click at [995, 363] on icon at bounding box center [993, 364] width 14 height 14
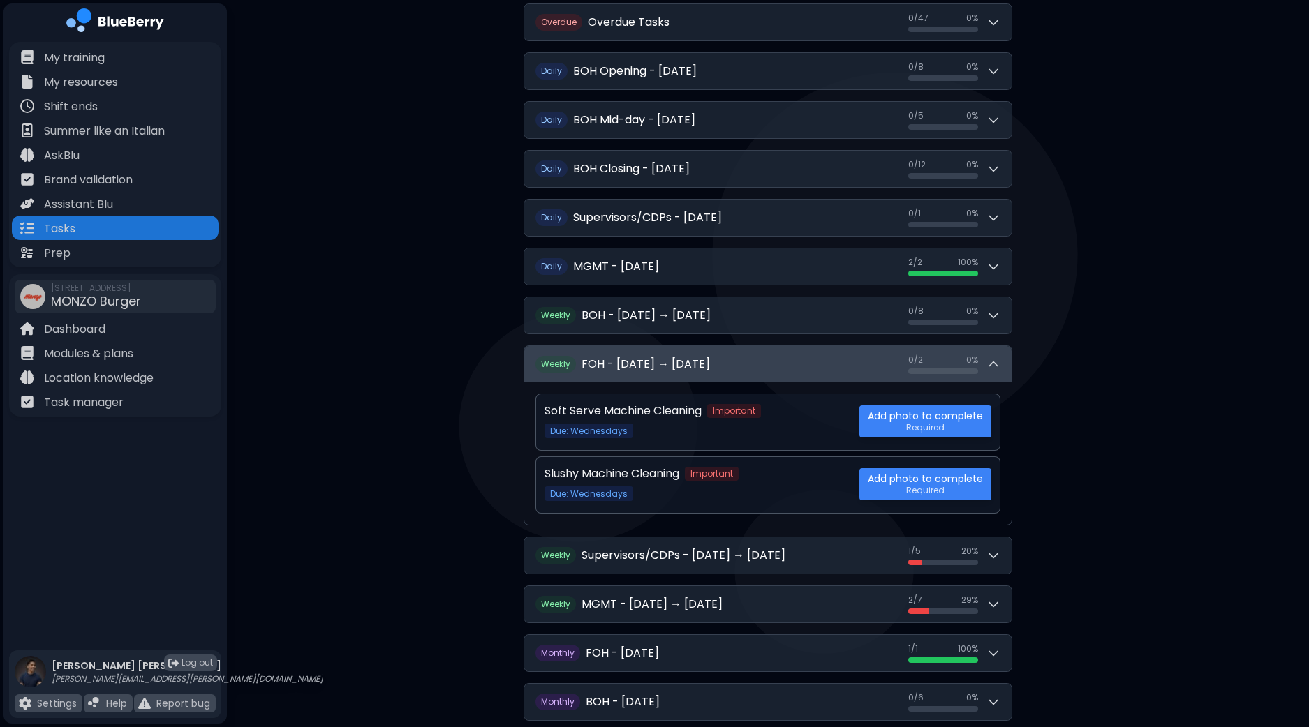
click at [995, 363] on icon at bounding box center [993, 364] width 14 height 14
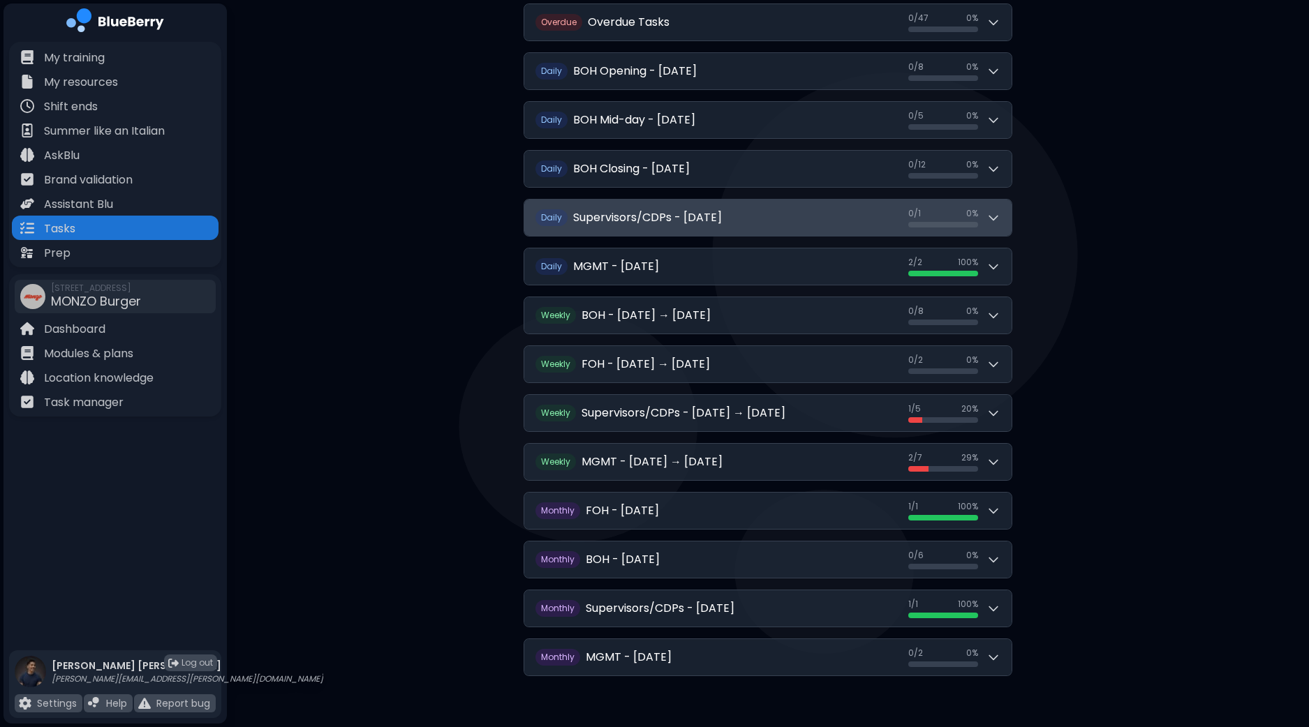
click at [995, 211] on icon at bounding box center [993, 218] width 14 height 14
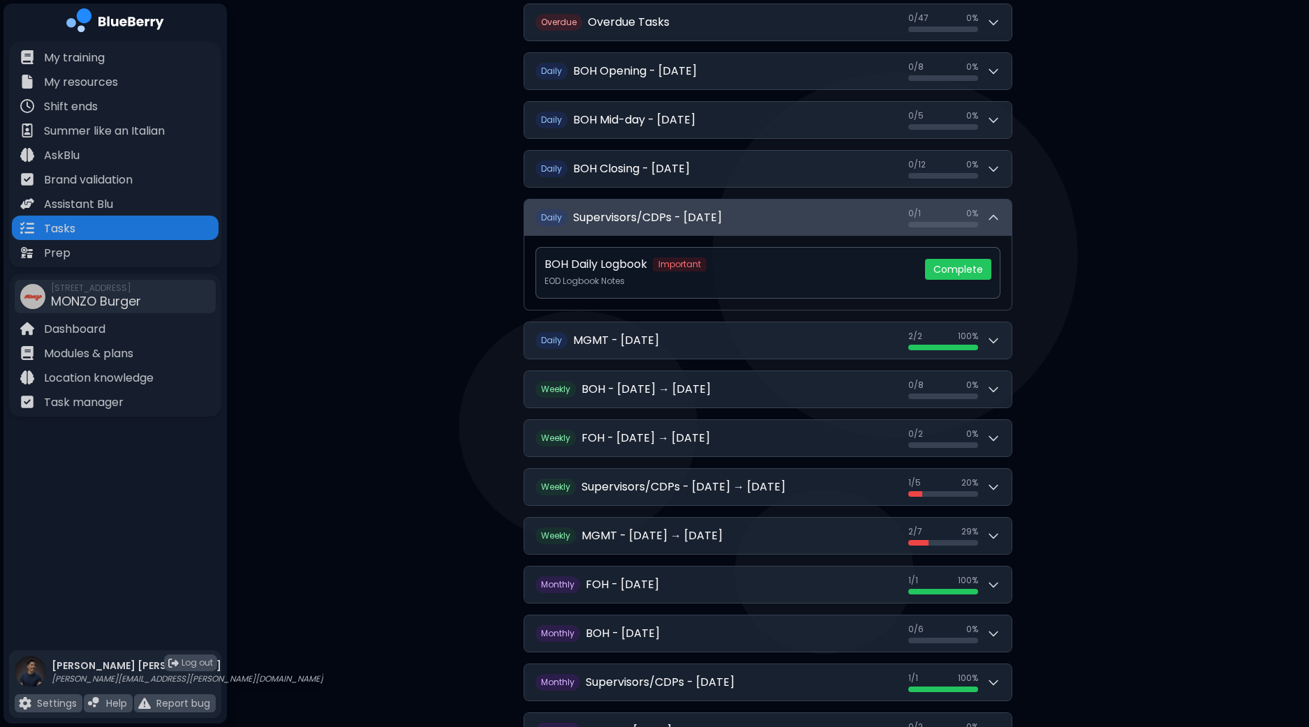
click at [995, 211] on icon at bounding box center [993, 218] width 14 height 14
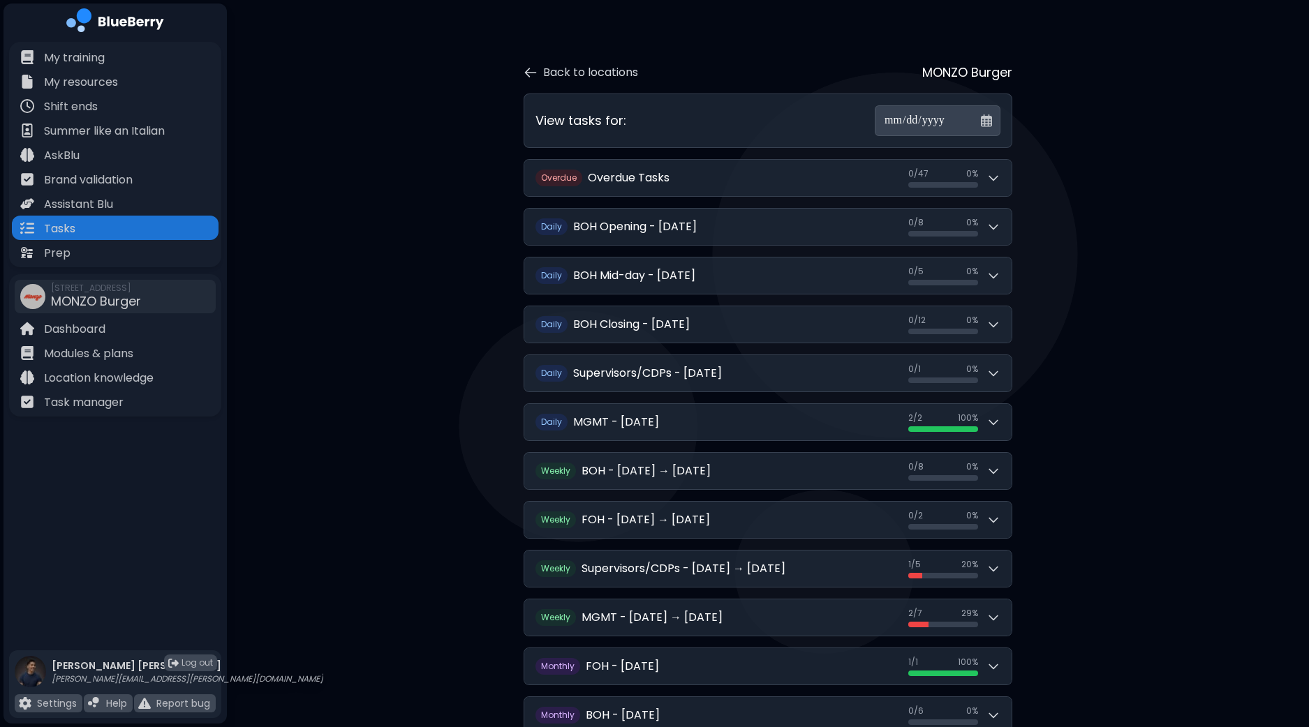
scroll to position [0, 0]
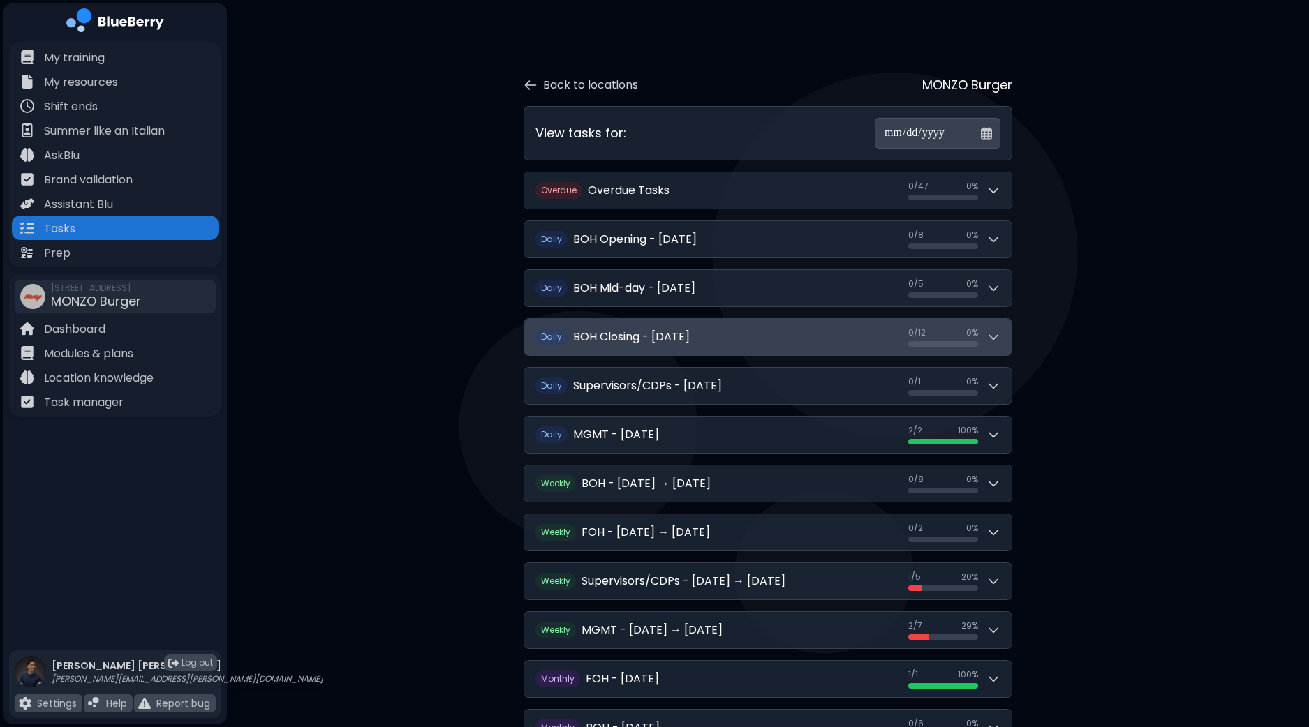
click at [998, 336] on icon at bounding box center [993, 337] width 14 height 14
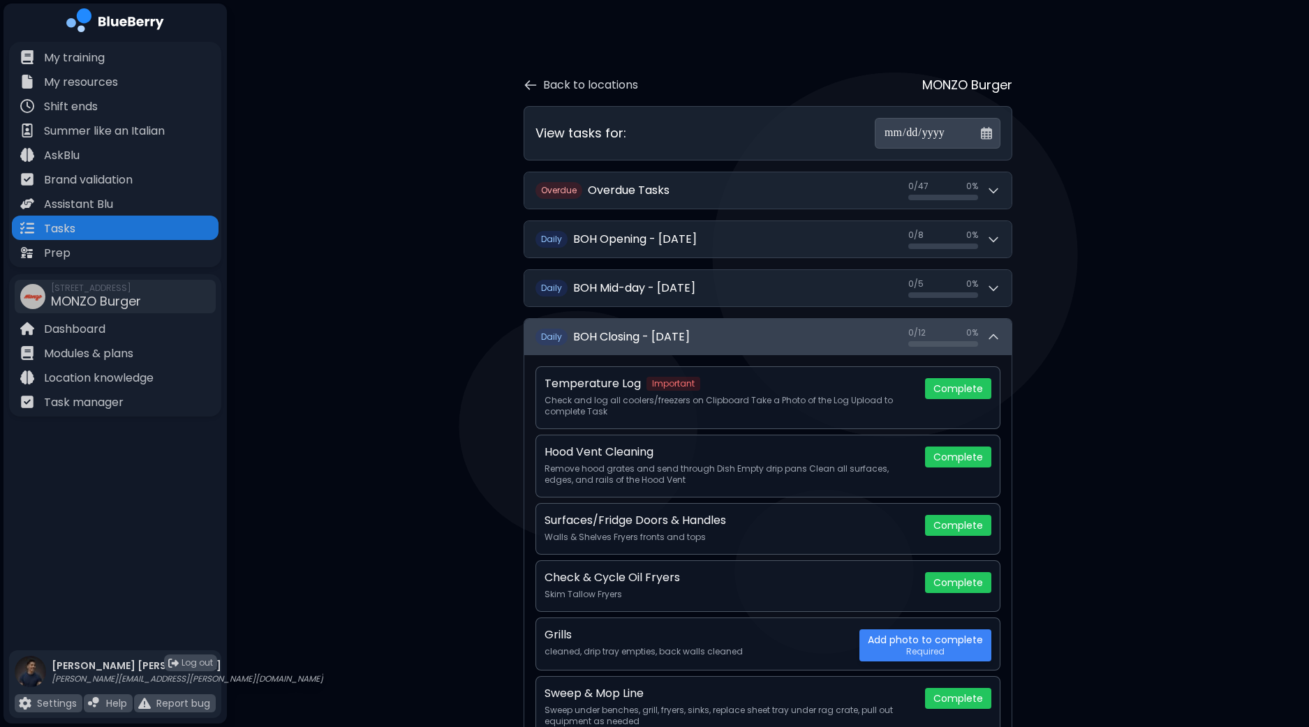
click at [998, 336] on icon at bounding box center [993, 337] width 14 height 14
